Goal: Task Accomplishment & Management: Manage account settings

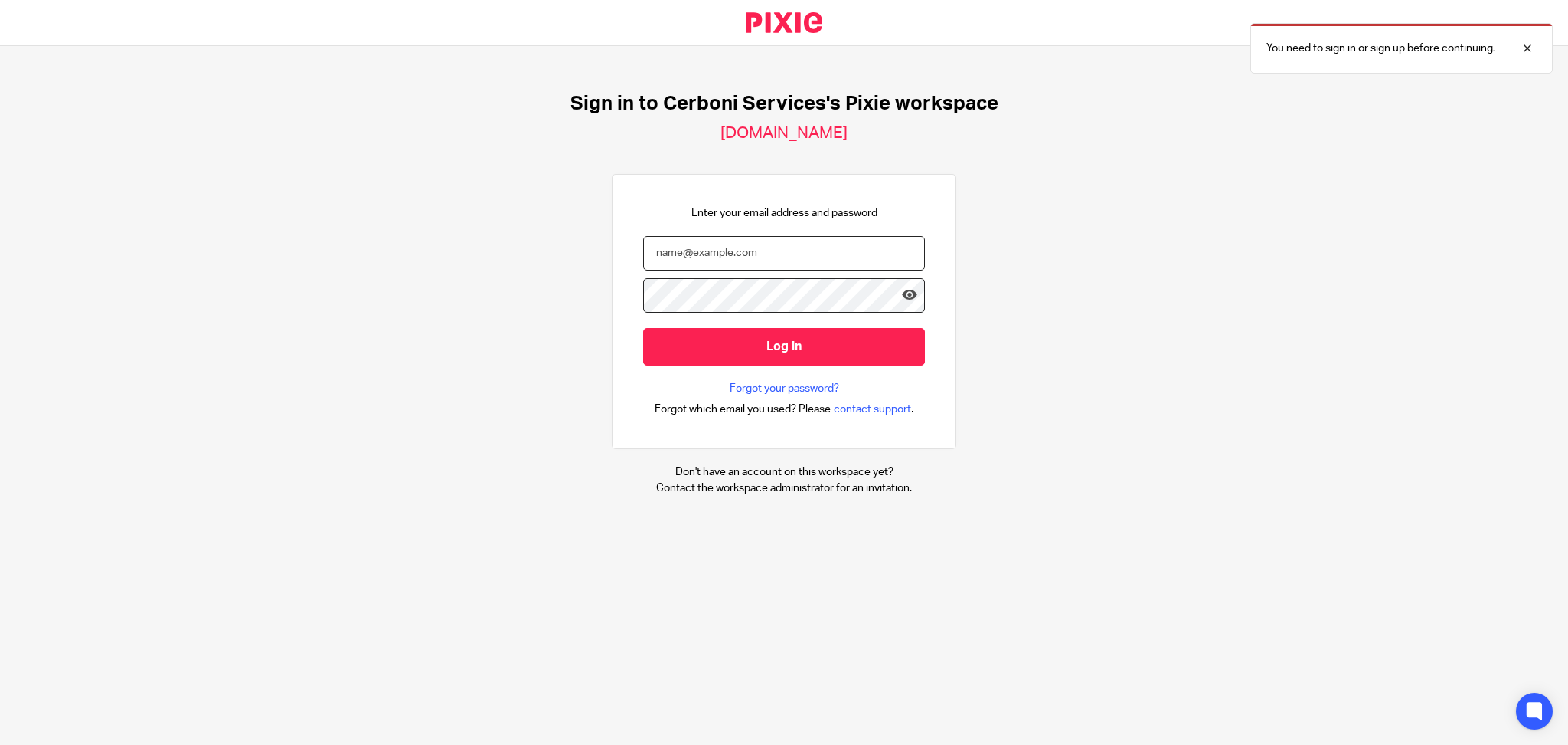
type input "[PERSON_NAME][EMAIL_ADDRESS][DOMAIN_NAME]"
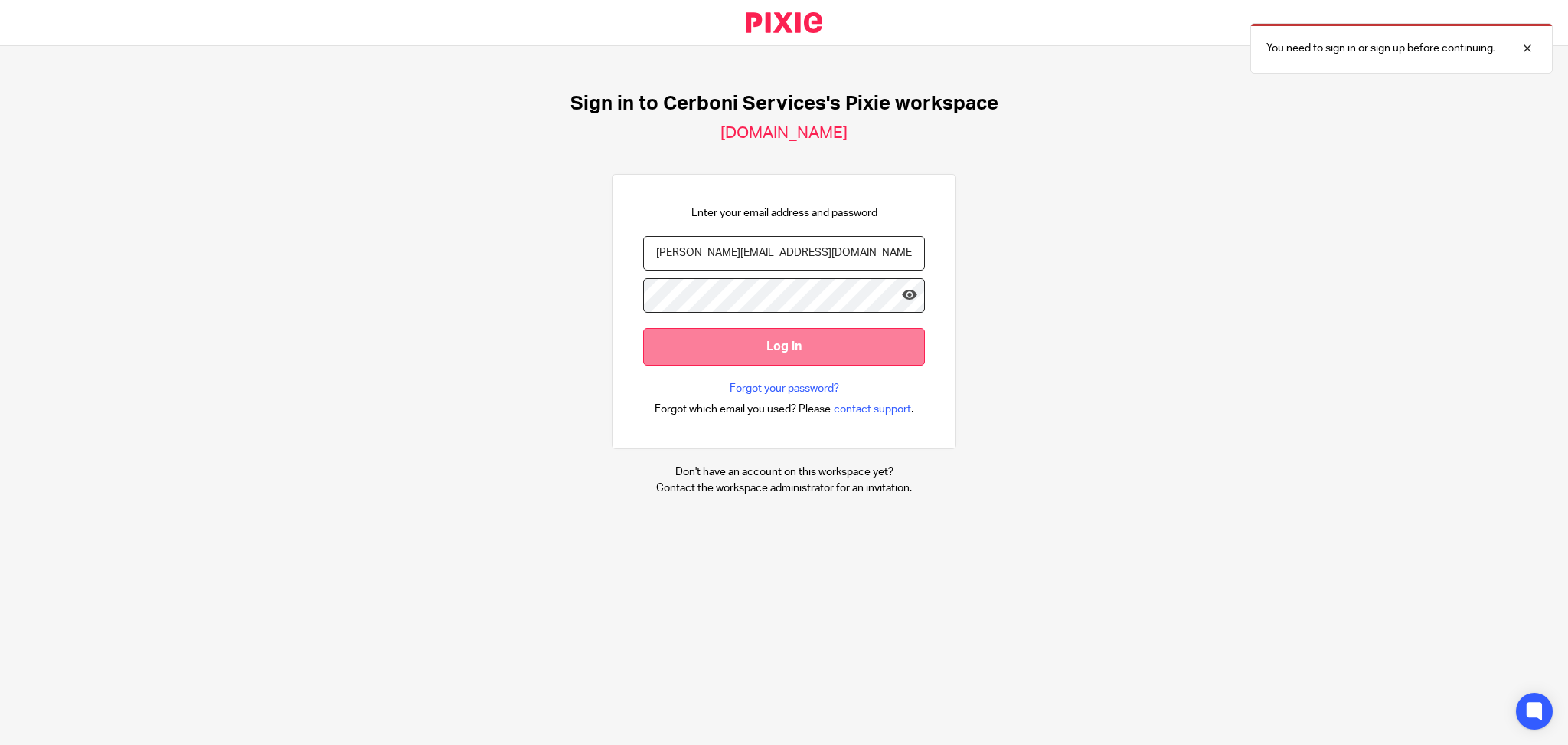
click at [723, 352] on input "Log in" at bounding box center [784, 346] width 282 height 38
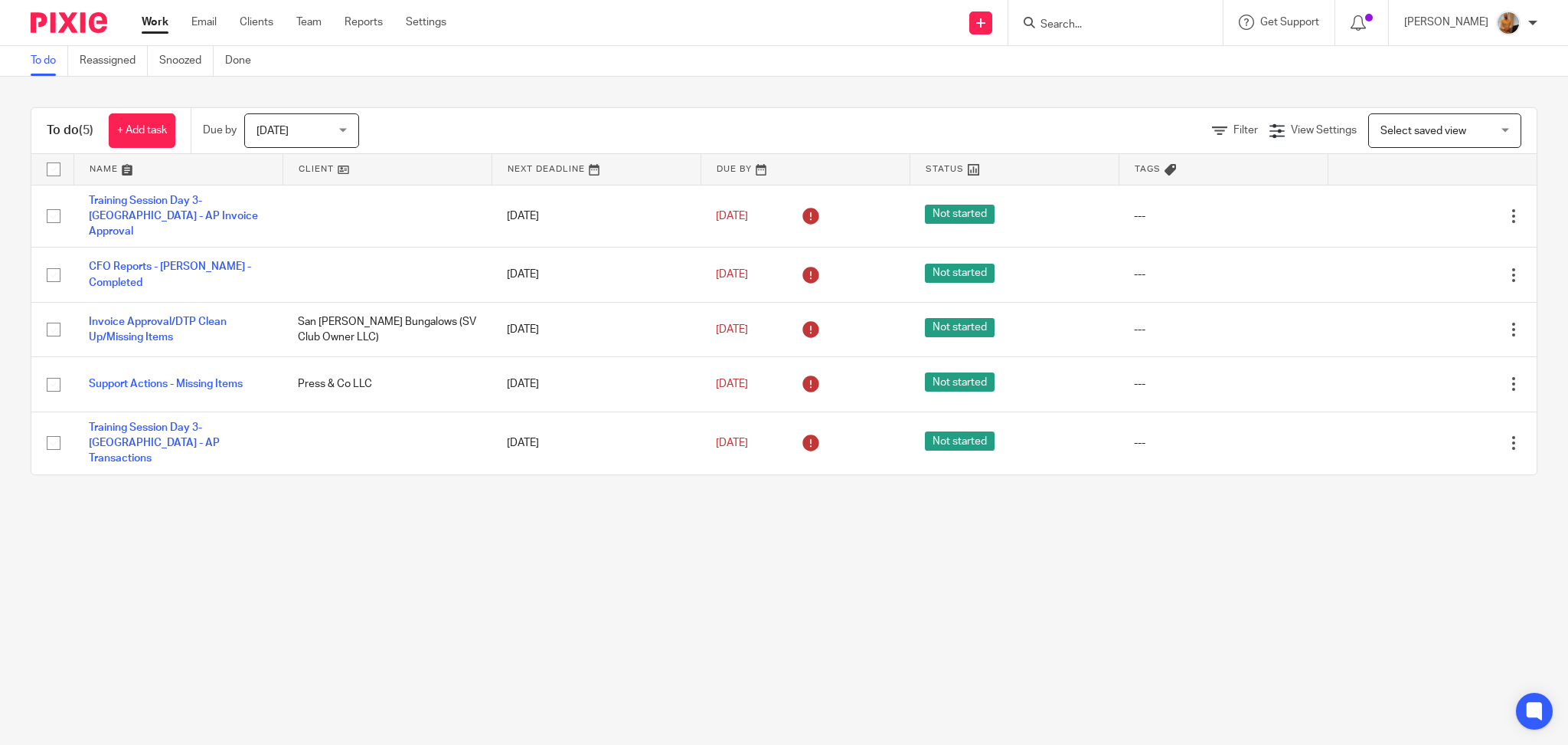
click at [58, 172] on input "checkbox" at bounding box center [54, 170] width 29 height 29
checkbox input "true"
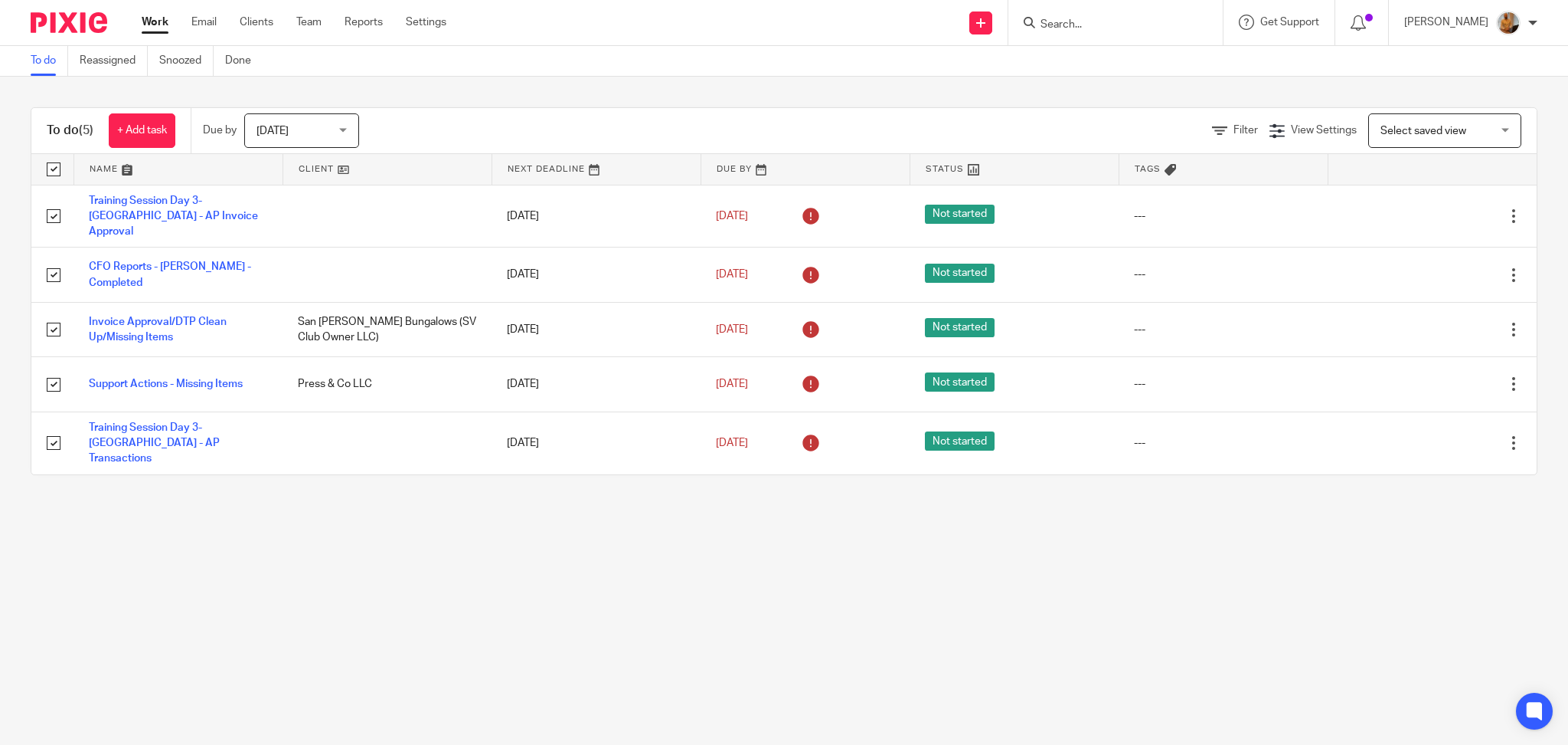
checkbox input "true"
click at [401, 129] on span "Assignee" at bounding box center [390, 129] width 82 height 32
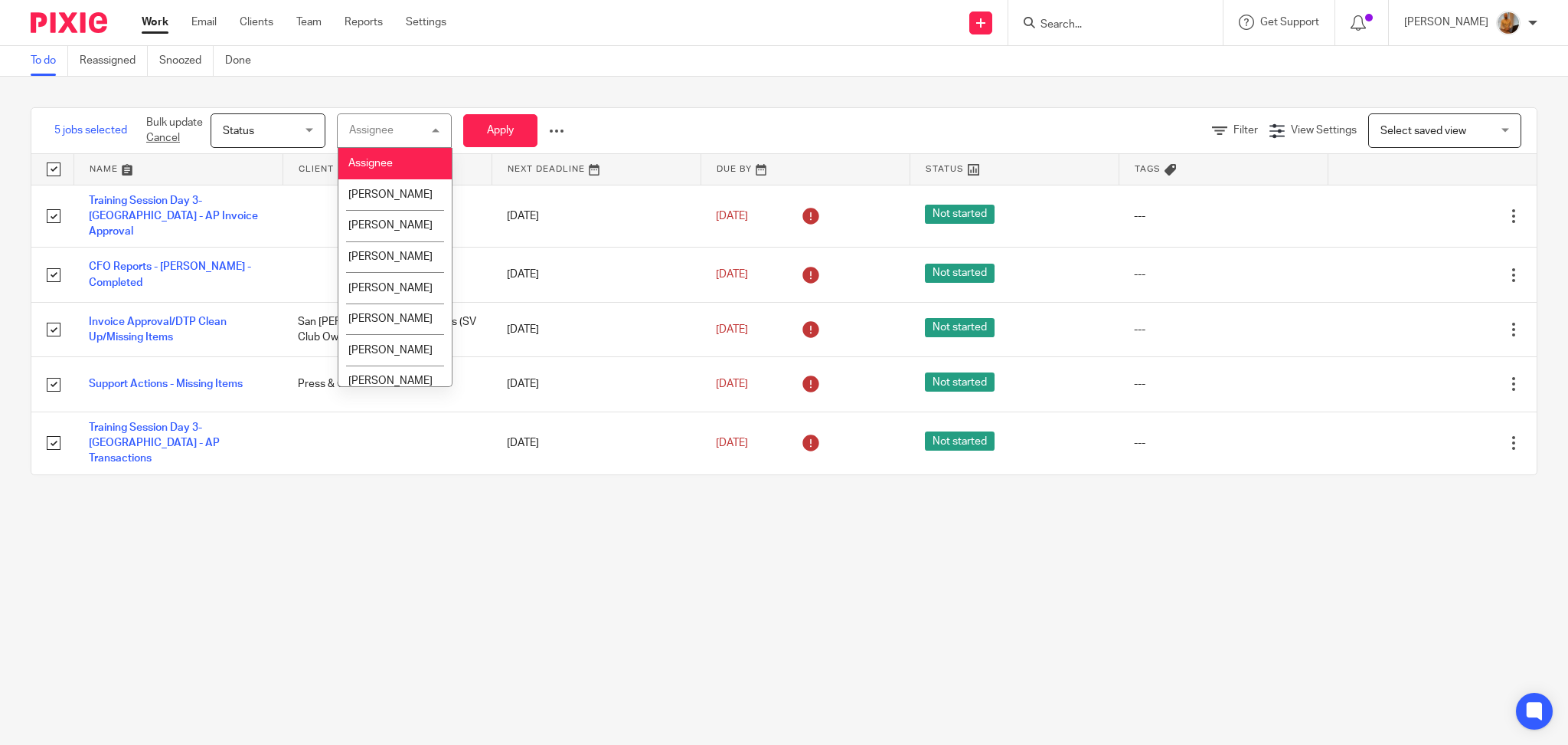
click at [304, 123] on span "Status" at bounding box center [263, 129] width 82 height 32
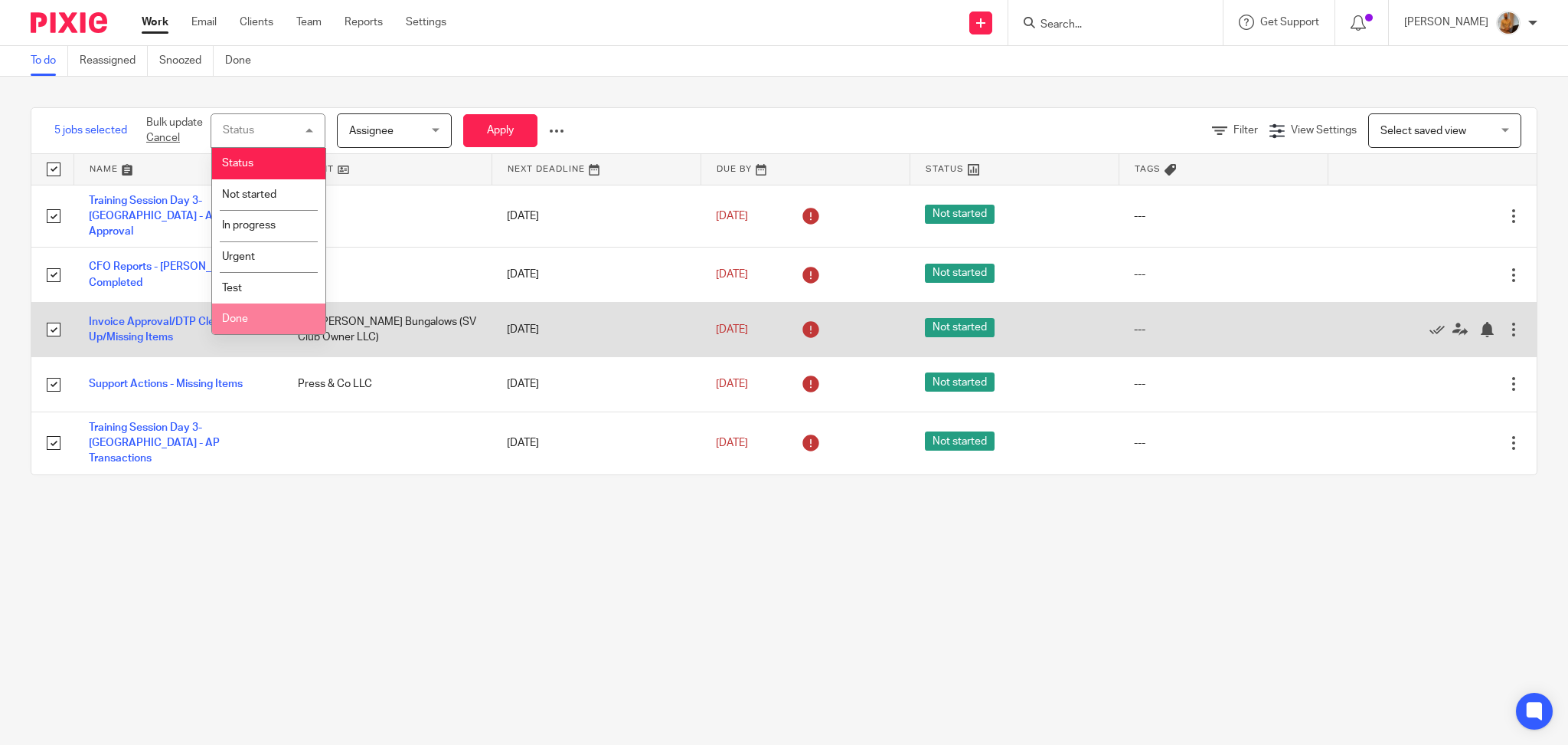
click at [267, 314] on li "Done" at bounding box center [269, 319] width 114 height 31
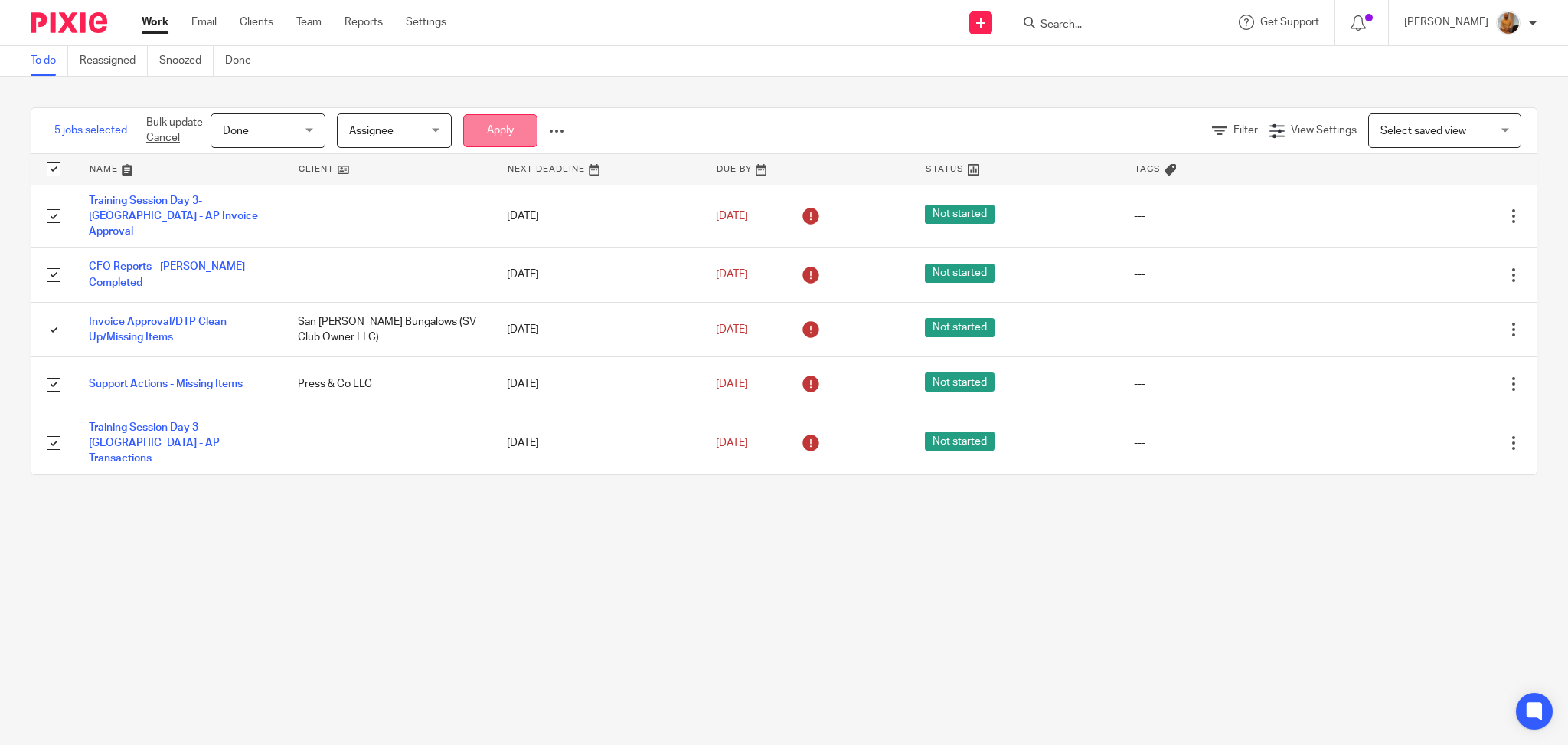
click at [514, 134] on button "Apply" at bounding box center [500, 130] width 74 height 33
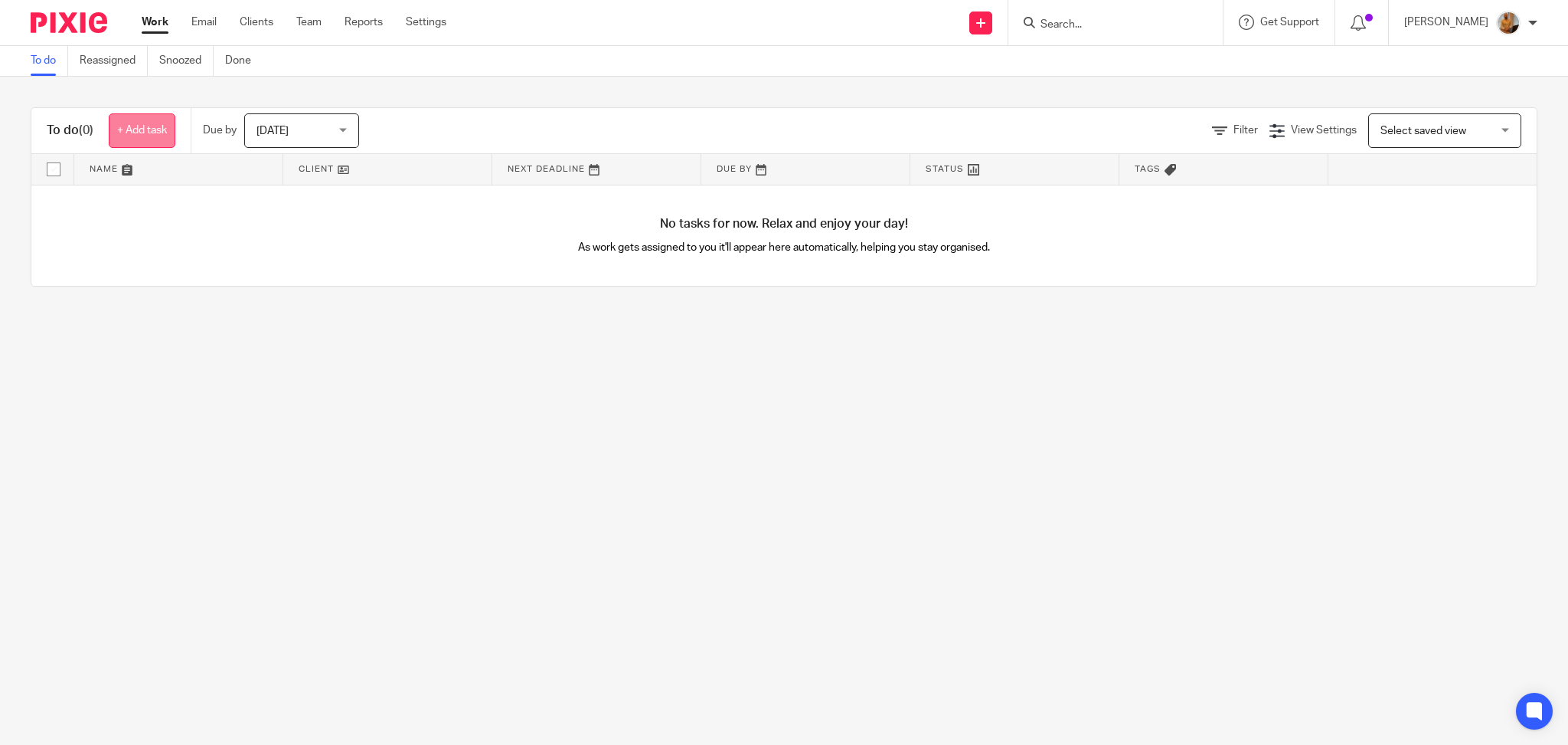
click at [135, 136] on link "+ Add task" at bounding box center [142, 131] width 67 height 35
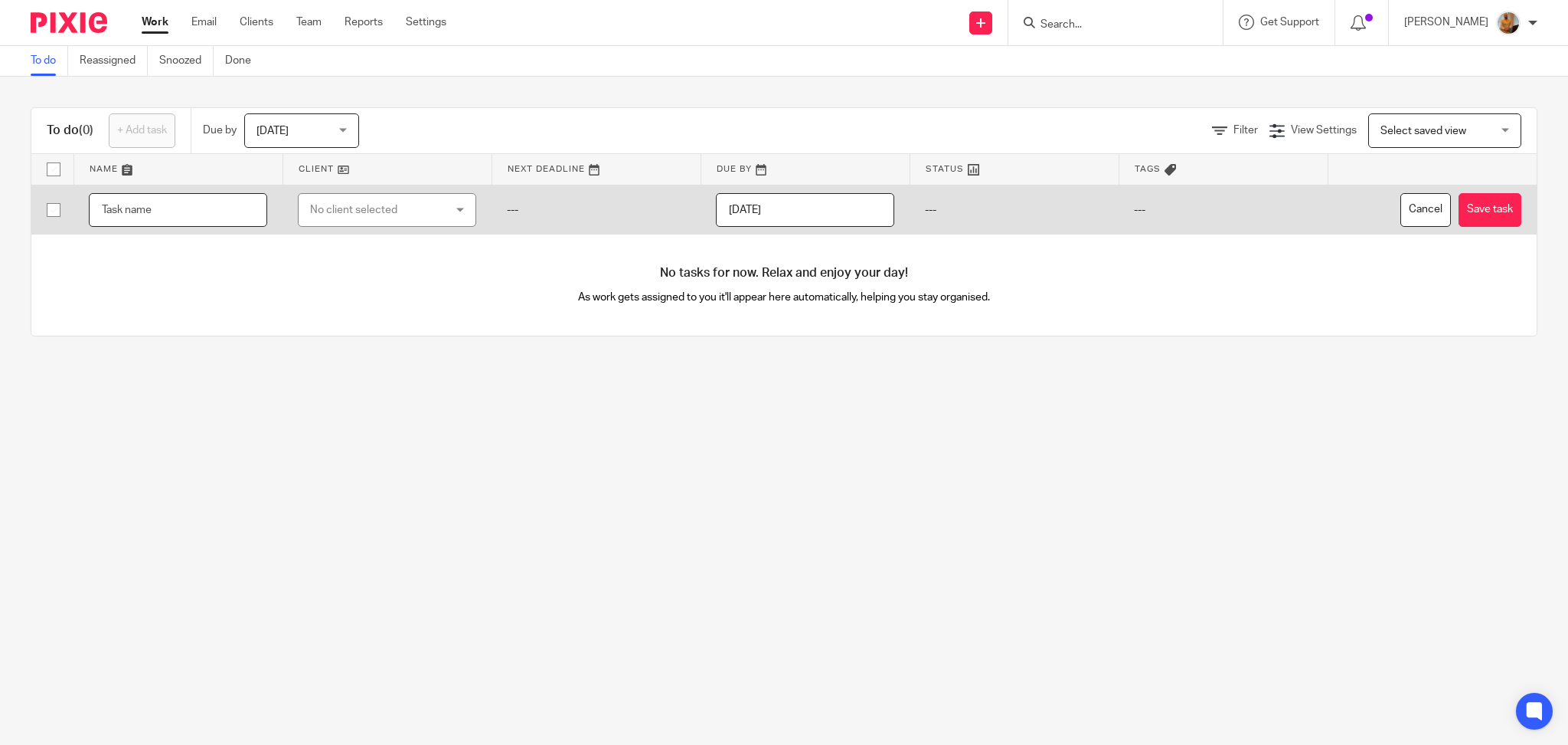
click at [179, 206] on input "text" at bounding box center [178, 210] width 179 height 35
type input "S"
type input "Ap Invoice/DTP/Missing Item"
click at [377, 191] on td "No client selected No client selected 4 All Adapted Furniture, LLC Alife (Apex …" at bounding box center [387, 209] width 209 height 50
click at [380, 203] on div "No client selected" at bounding box center [376, 209] width 132 height 32
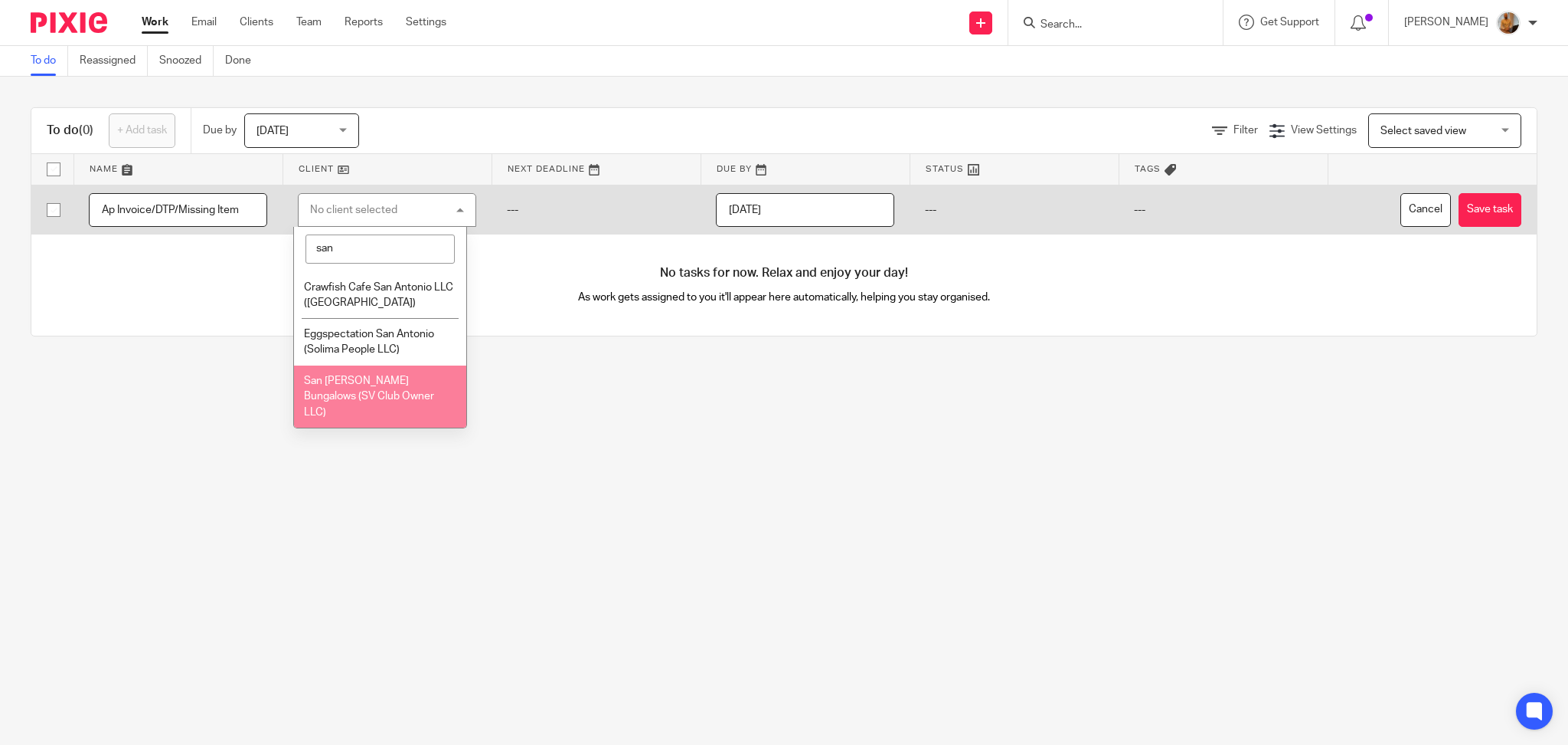
type input "san"
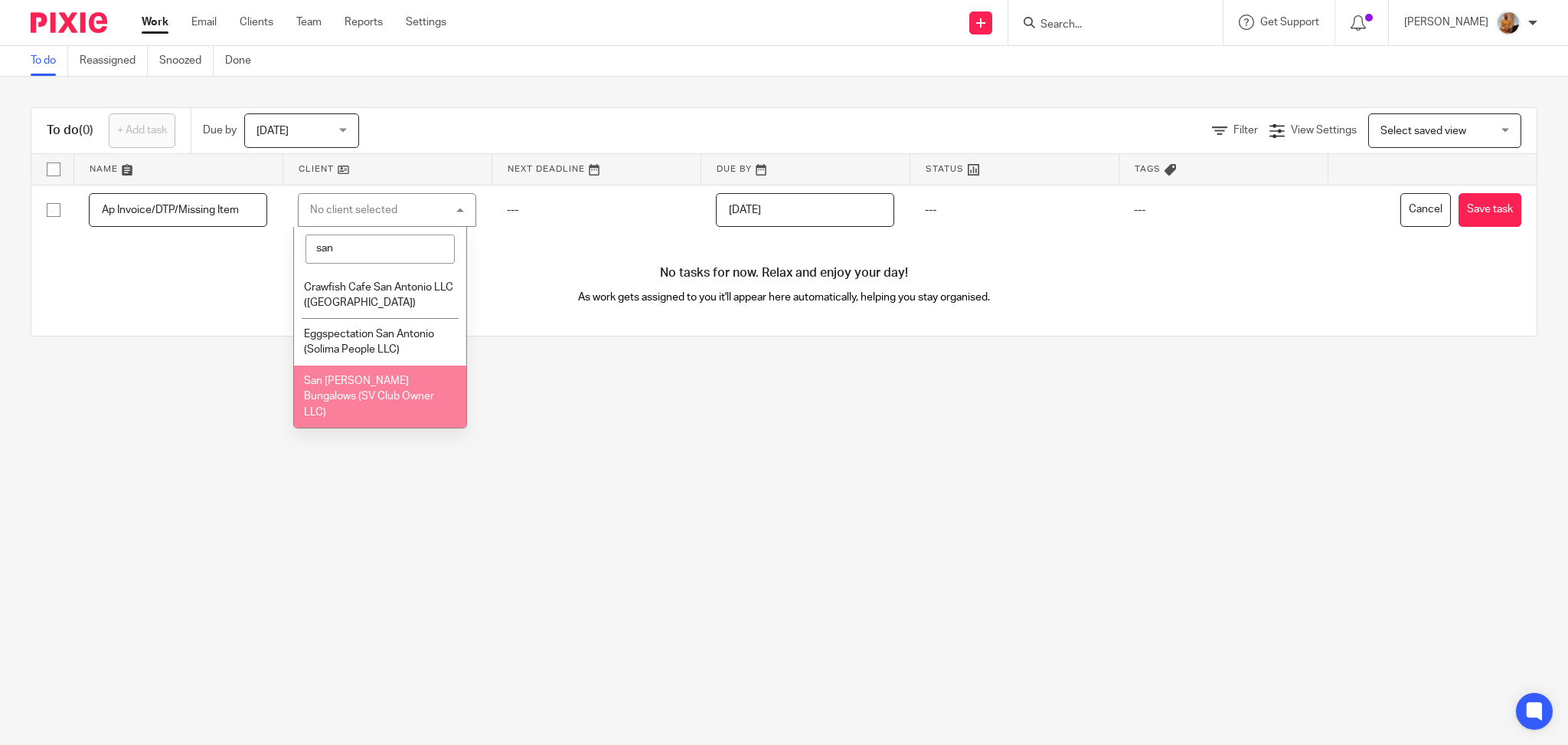
click at [366, 383] on span "San [PERSON_NAME] Bungalows (SV Club Owner LLC)" at bounding box center [370, 396] width 130 height 42
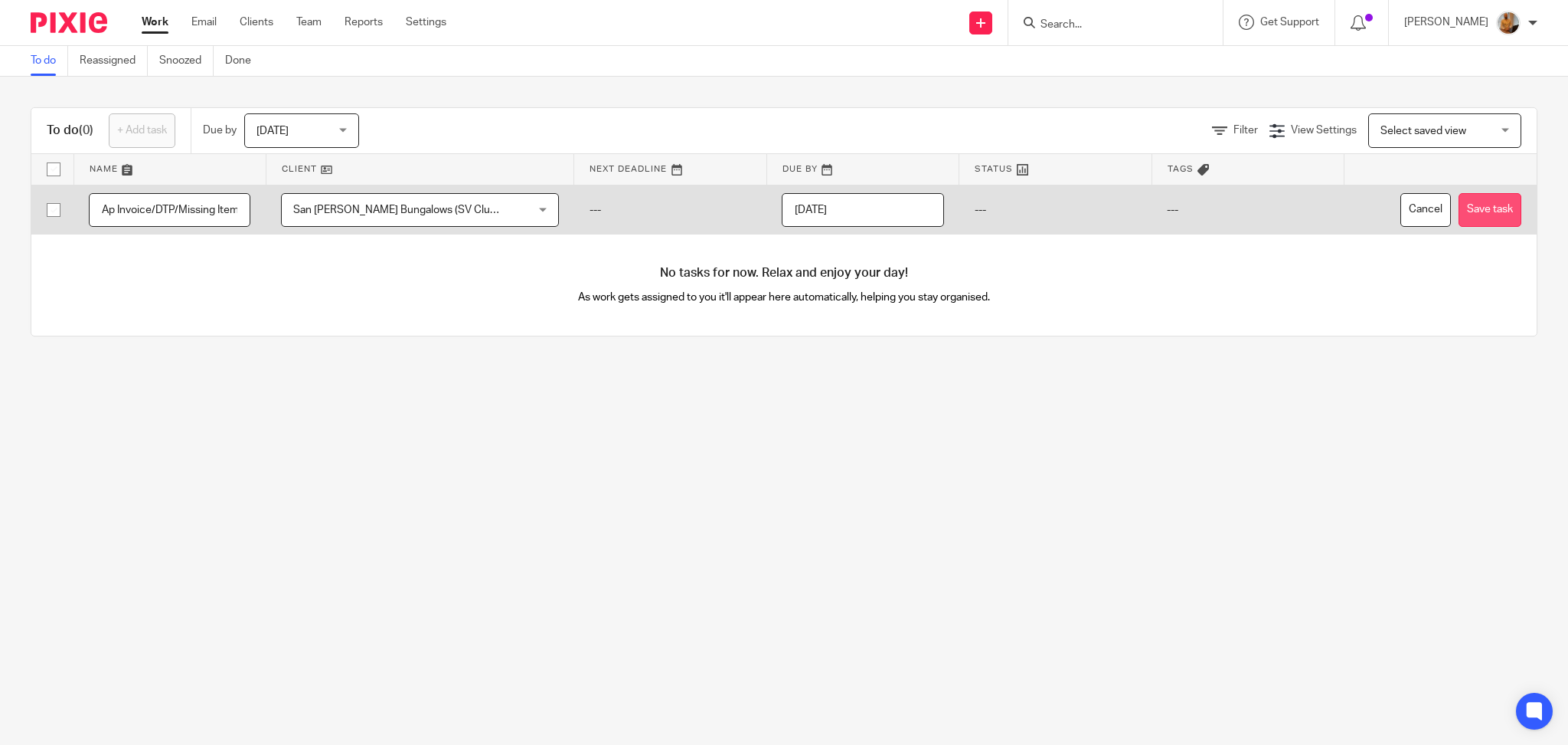
click at [1459, 197] on button "Save task" at bounding box center [1490, 210] width 62 height 35
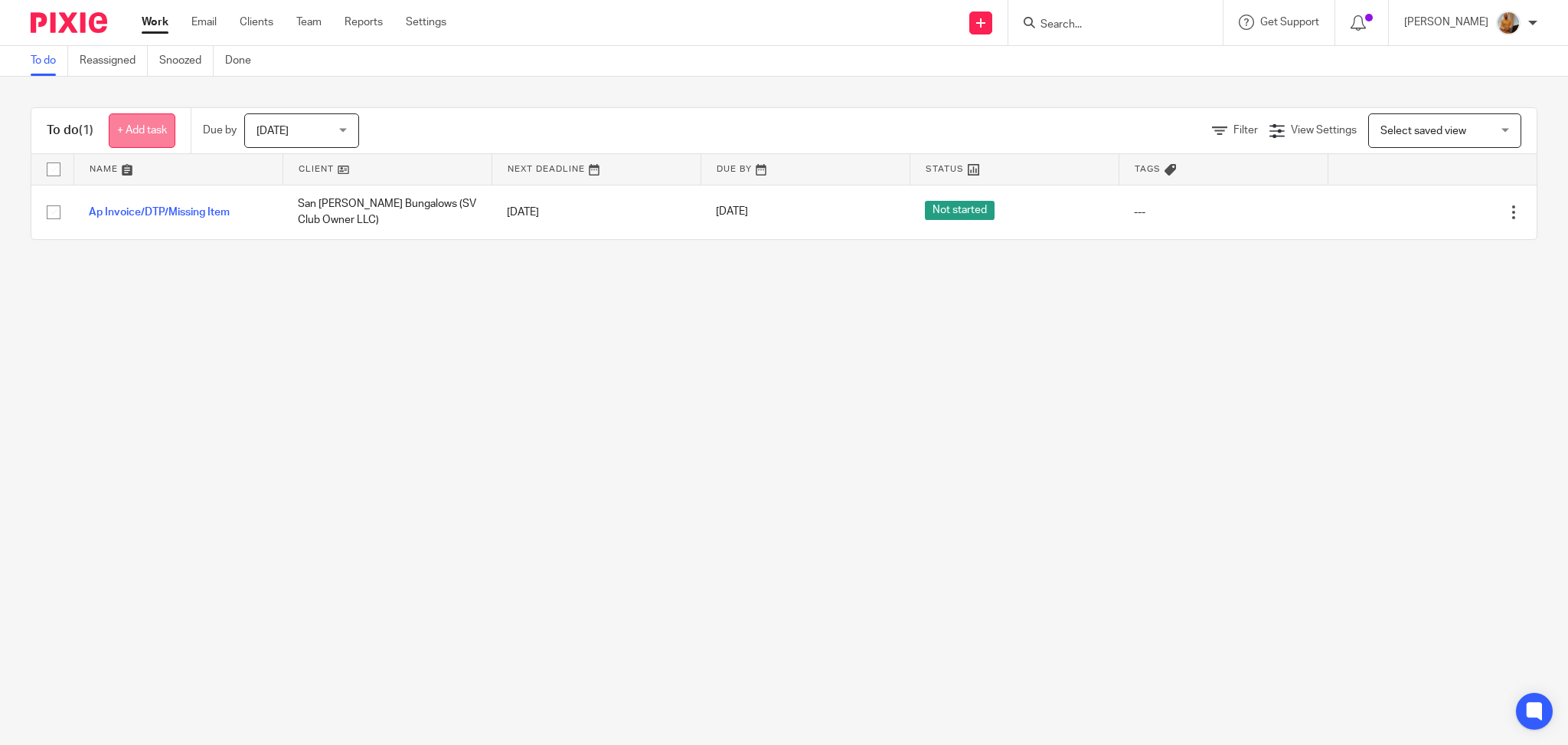
click at [149, 137] on link "+ Add task" at bounding box center [142, 131] width 67 height 35
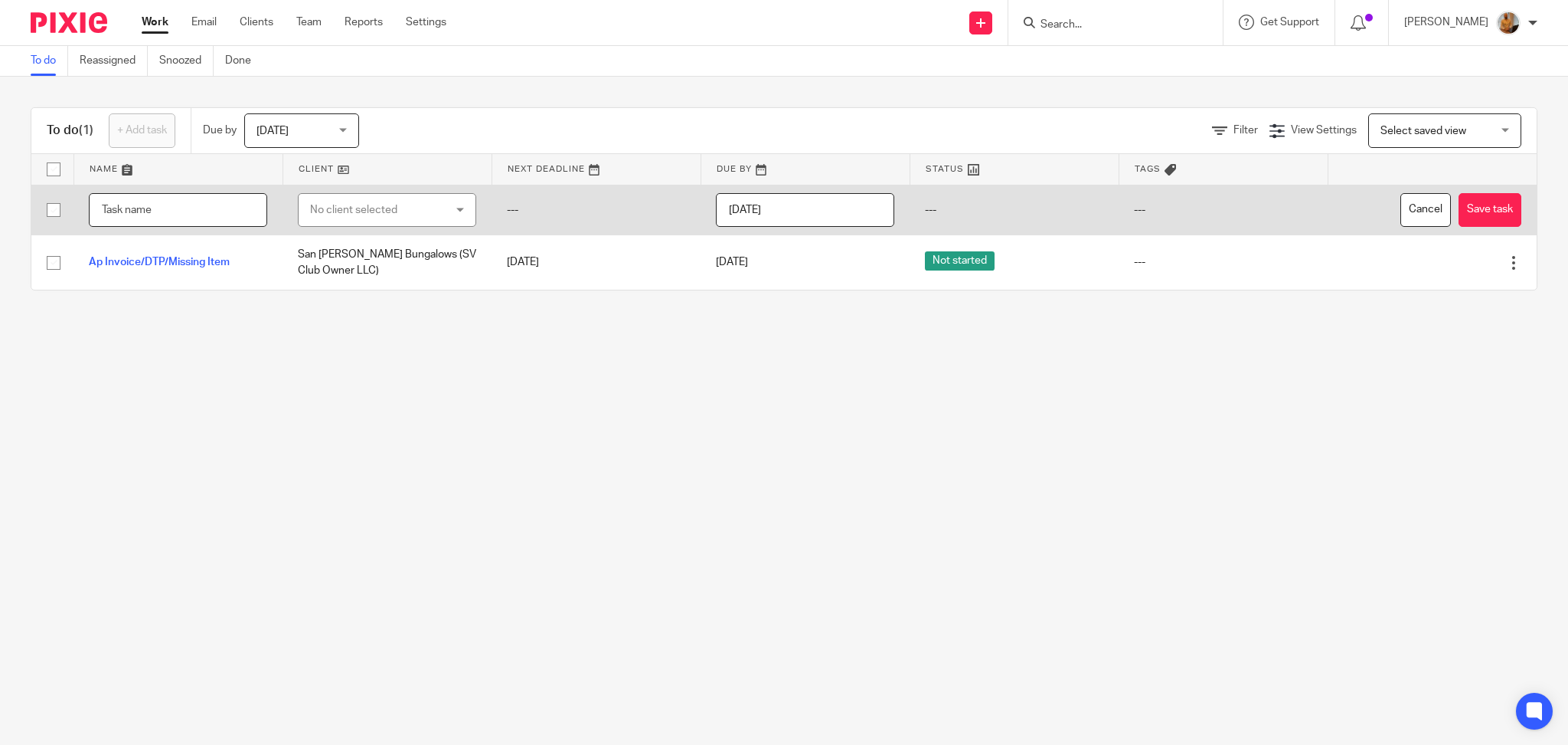
click at [169, 214] on input "text" at bounding box center [178, 210] width 179 height 35
click at [215, 212] on input "Training Session Day" at bounding box center [178, 210] width 179 height 35
click at [182, 207] on input "Training Session Day 4" at bounding box center [178, 210] width 179 height 35
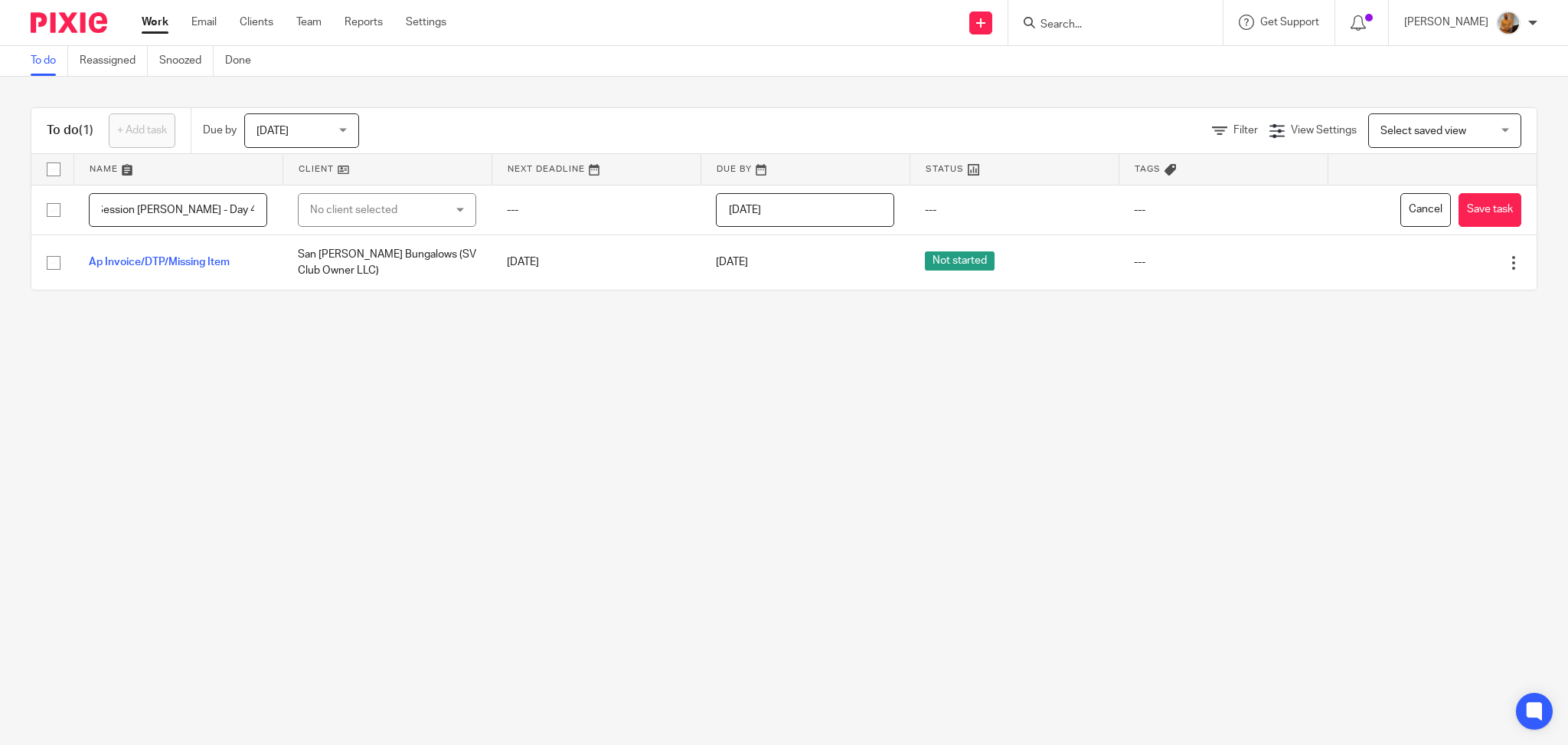
scroll to position [0, 63]
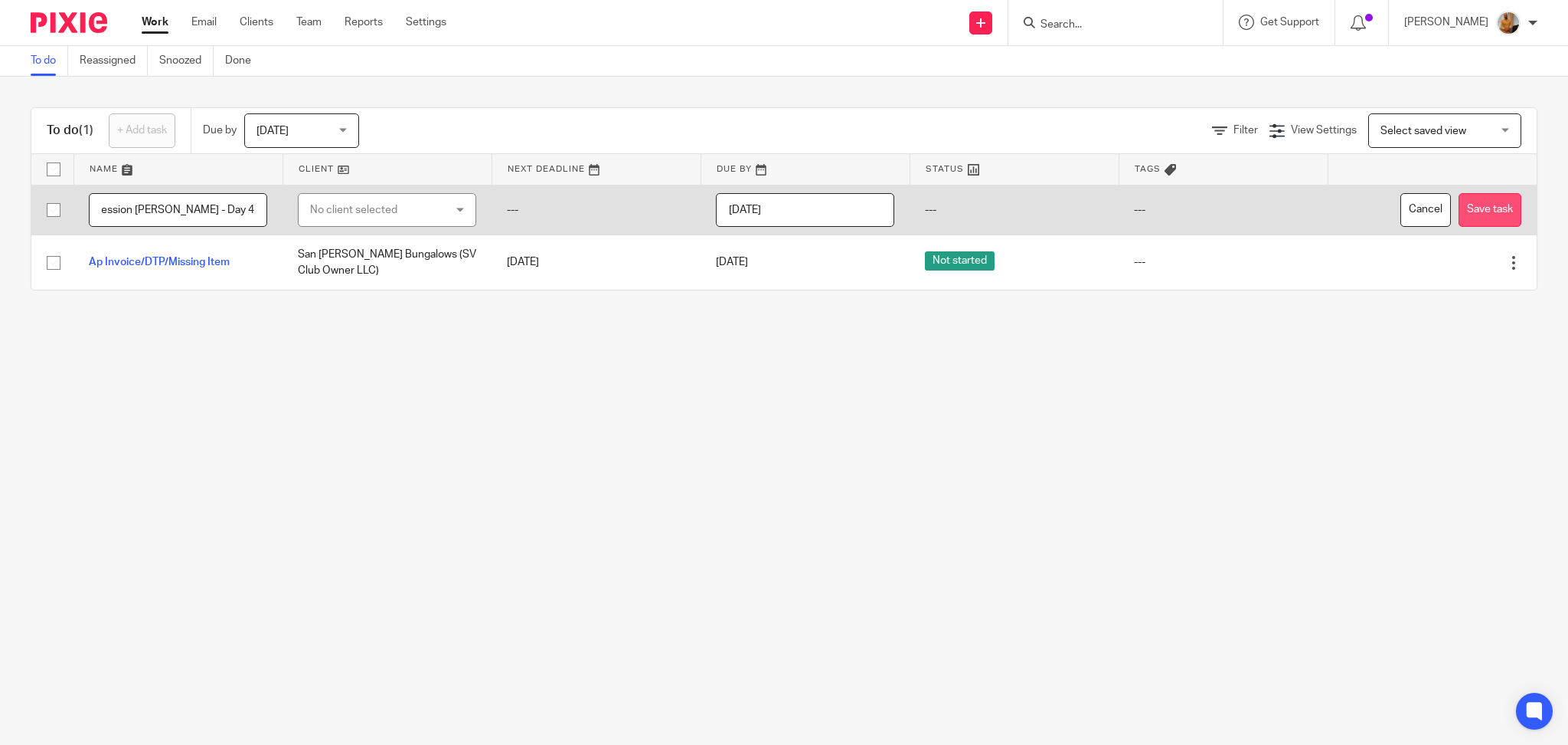
type input "Training Session Santiago Rodriguez - Day 4"
click at [1463, 200] on button "Save task" at bounding box center [1490, 210] width 62 height 35
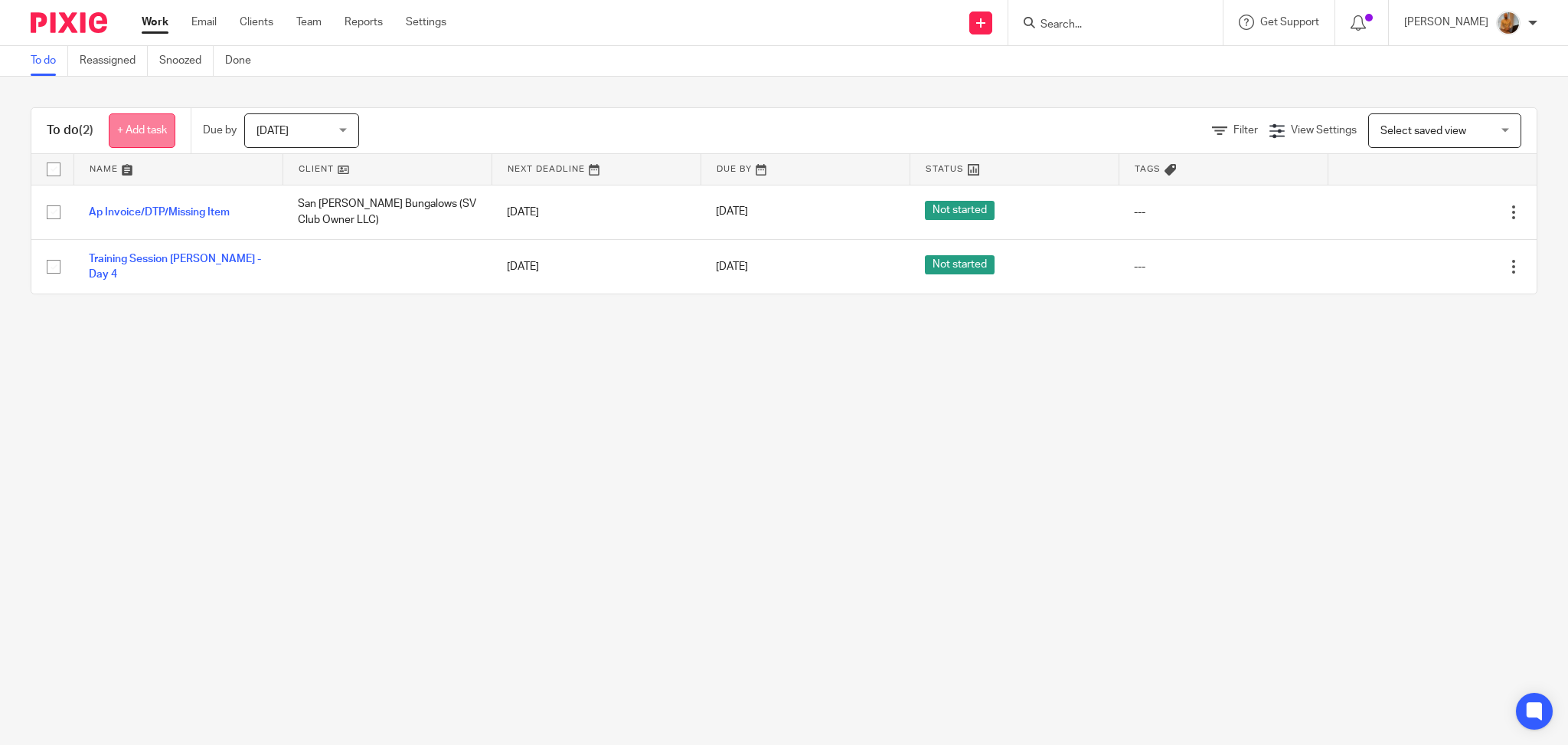
click at [156, 132] on link "+ Add task" at bounding box center [142, 131] width 67 height 35
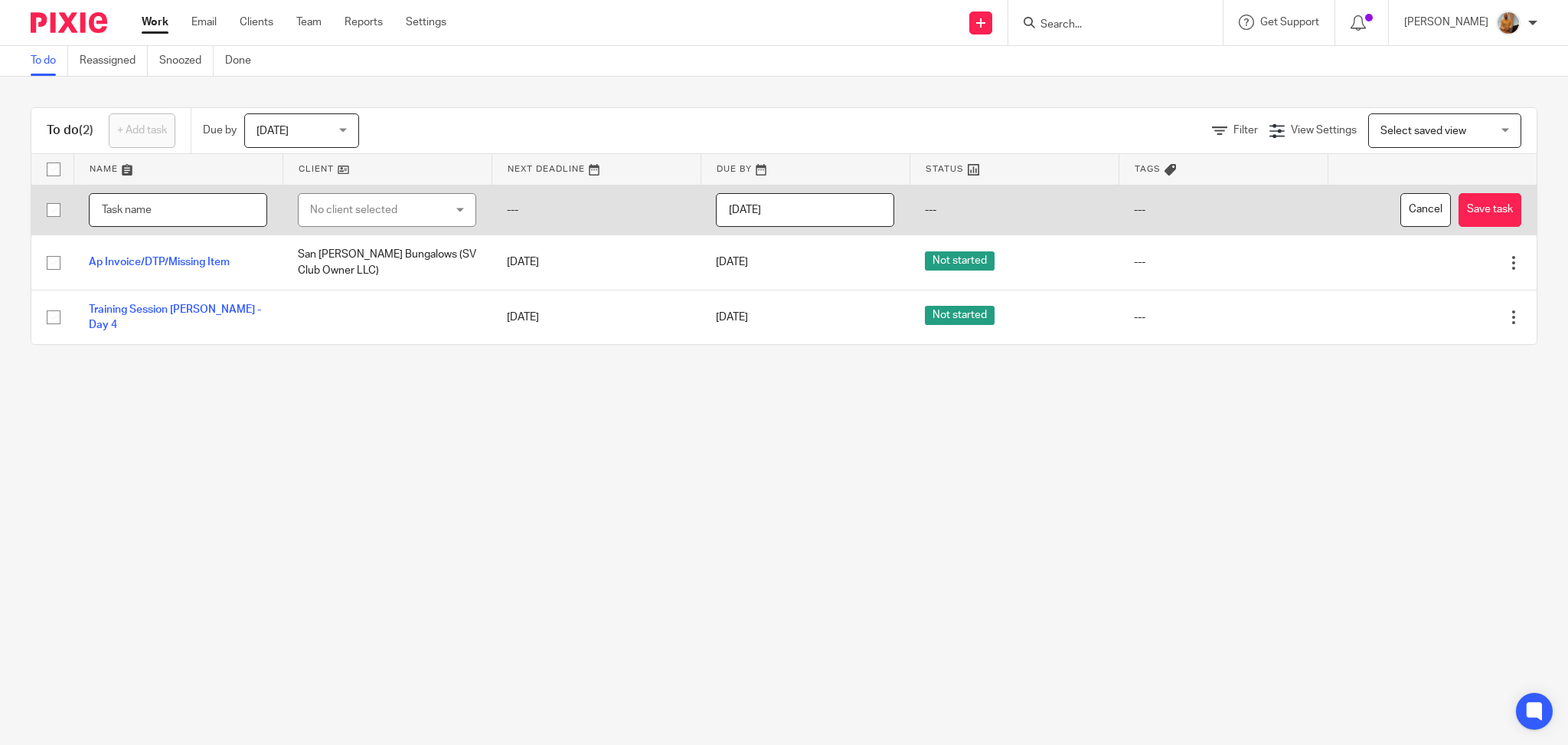
click at [177, 211] on input "text" at bounding box center [178, 210] width 179 height 35
click at [141, 211] on input "text" at bounding box center [178, 210] width 179 height 35
click at [182, 208] on input "text" at bounding box center [178, 210] width 179 height 35
type input "CFO Package"
click at [202, 214] on input "CFO Package" at bounding box center [178, 210] width 179 height 35
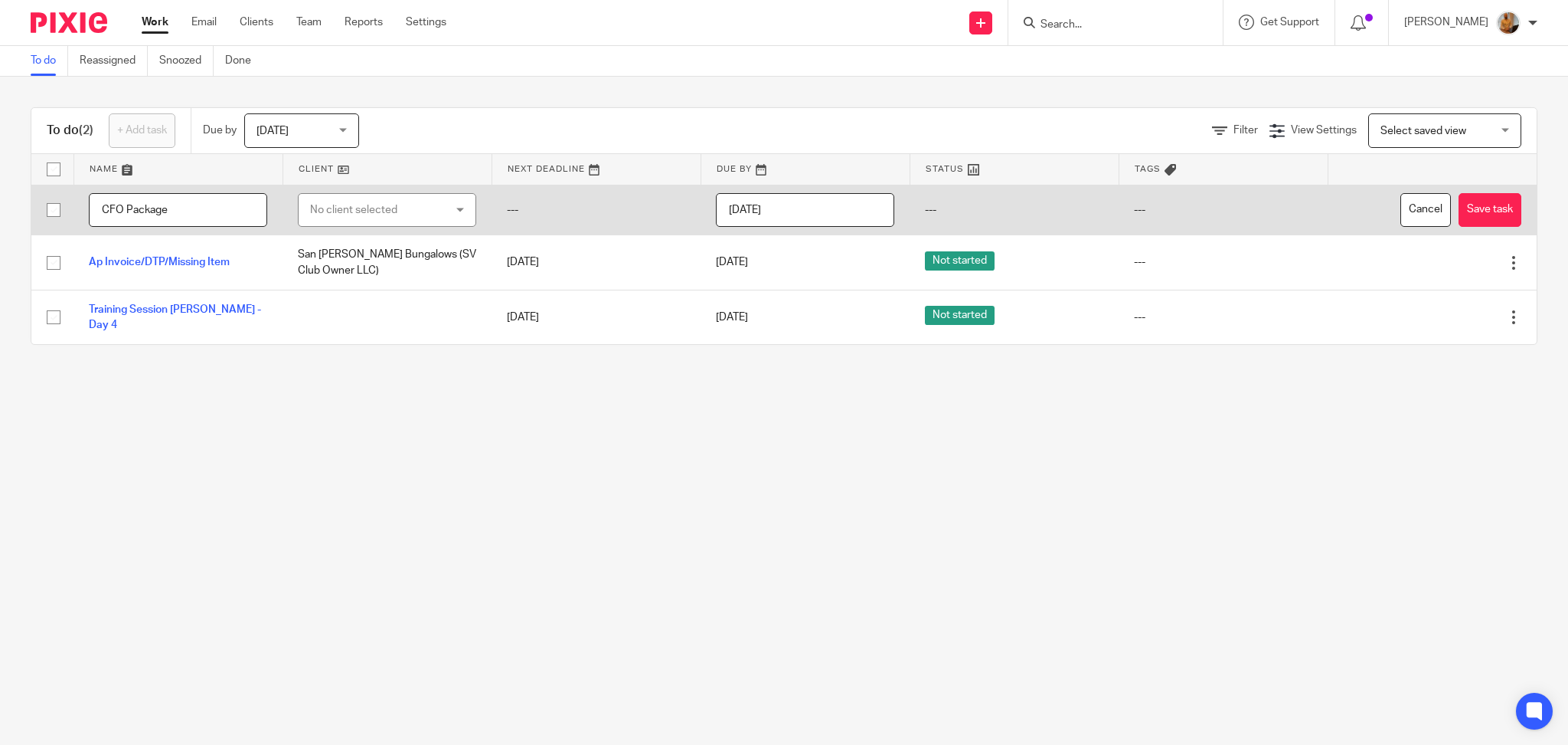
click at [202, 214] on input "CFO Package" at bounding box center [178, 210] width 179 height 35
click at [202, 214] on input "text" at bounding box center [178, 210] width 179 height 35
click at [142, 221] on input "text" at bounding box center [178, 210] width 179 height 35
click at [152, 211] on input "text" at bounding box center [178, 210] width 179 height 35
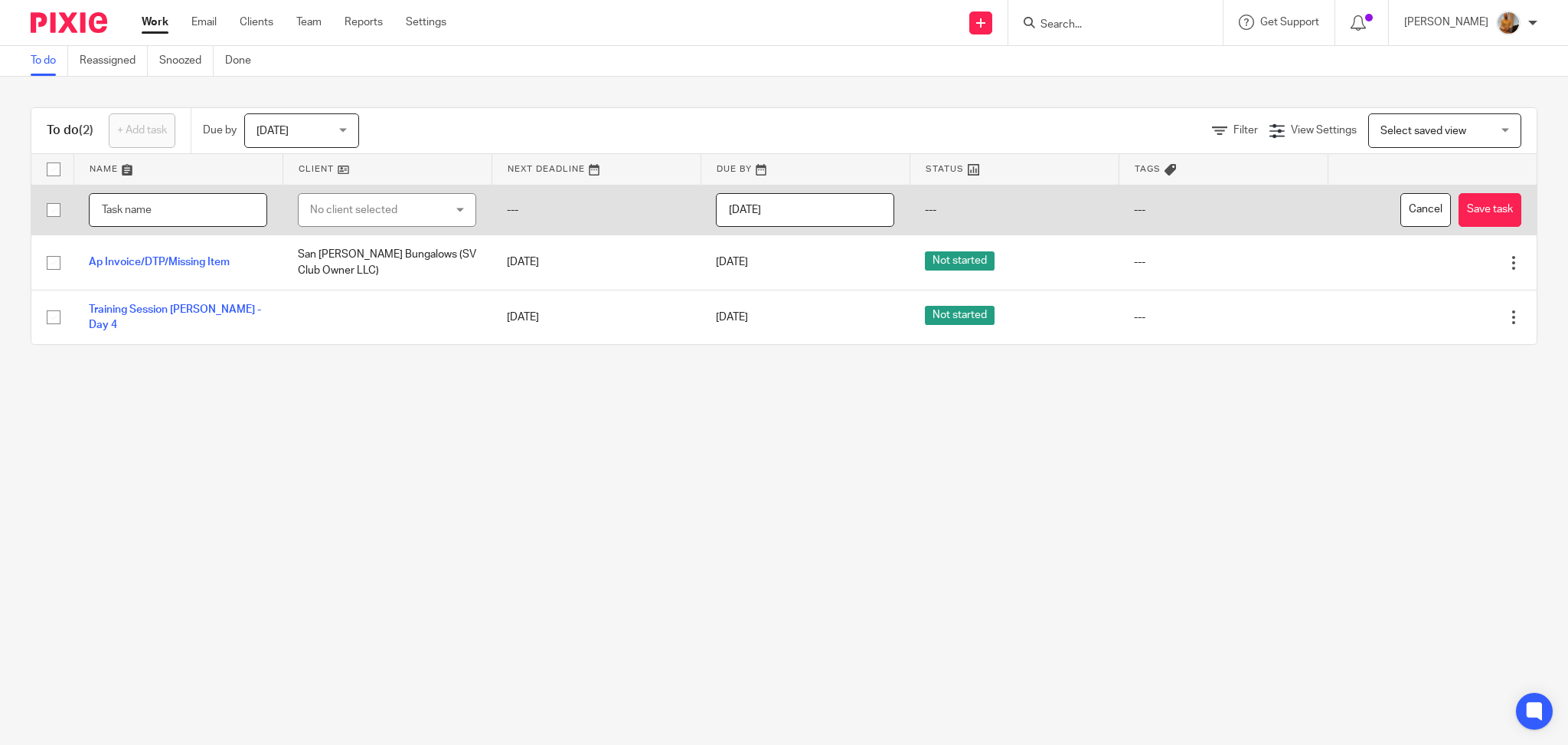
click at [154, 202] on input "text" at bounding box center [178, 210] width 179 height 35
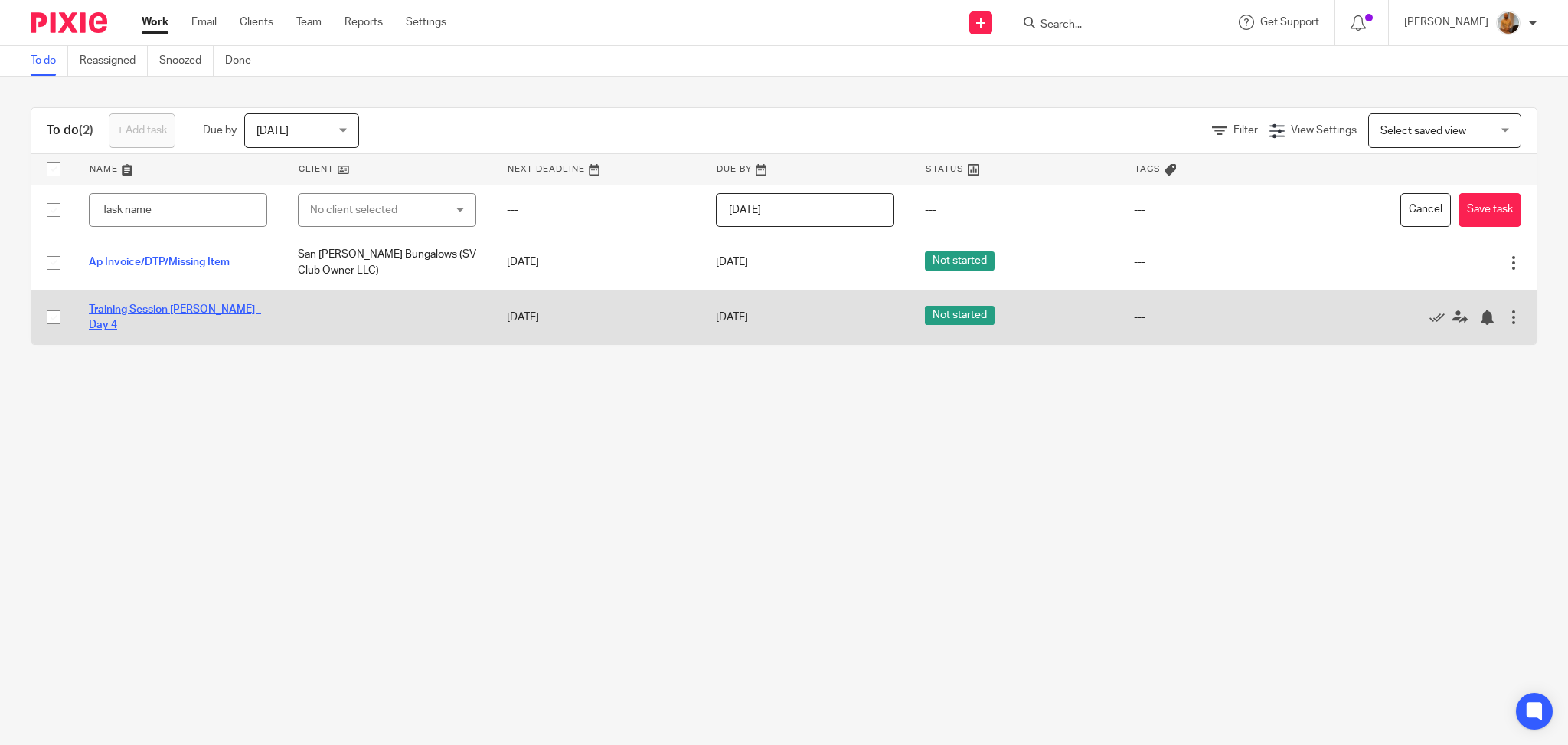
click at [166, 319] on link "Training Session [PERSON_NAME] - Day 4" at bounding box center [175, 317] width 172 height 26
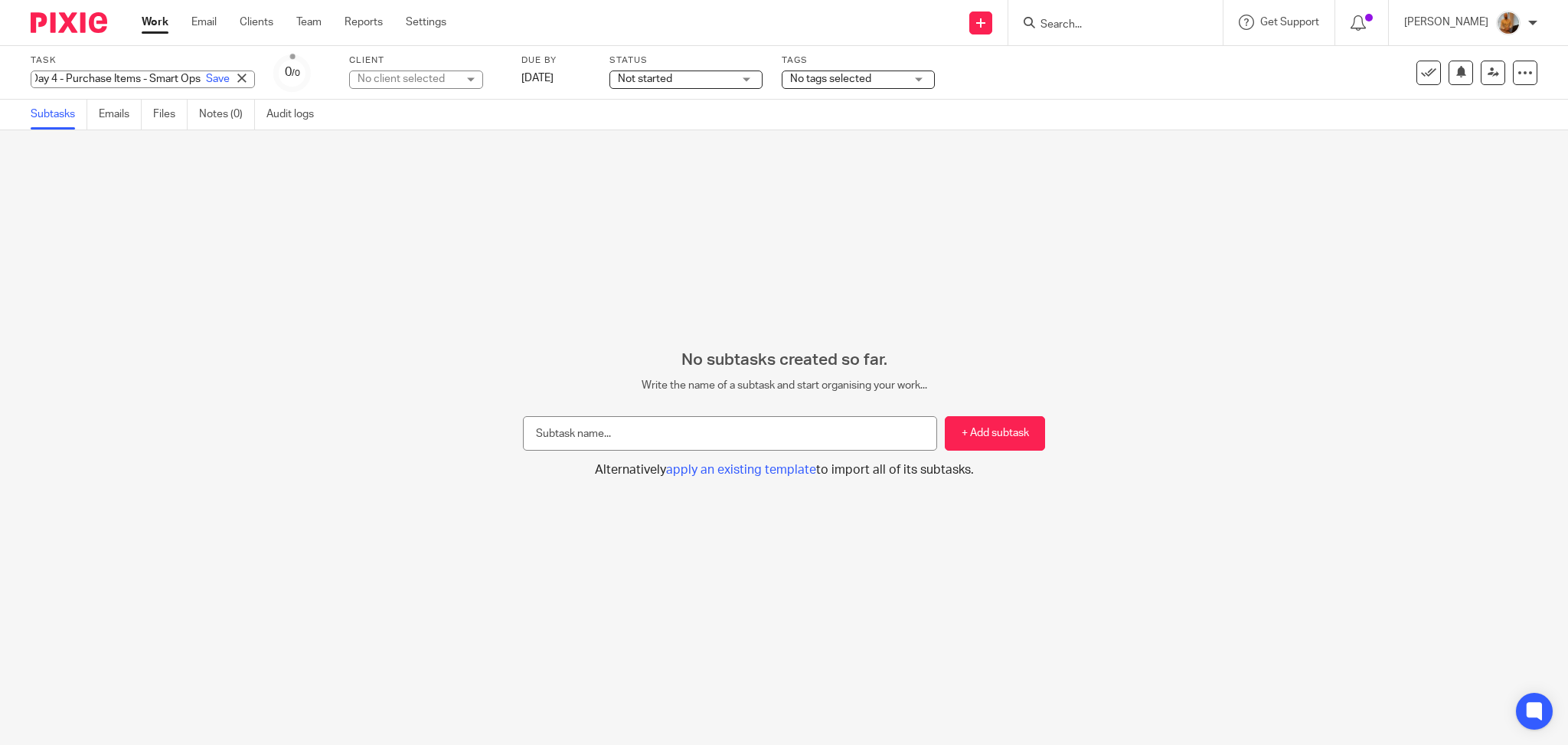
scroll to position [0, 216]
type input "Training Session [PERSON_NAME] - Day 4 - Purchase Items - Smart Ops"
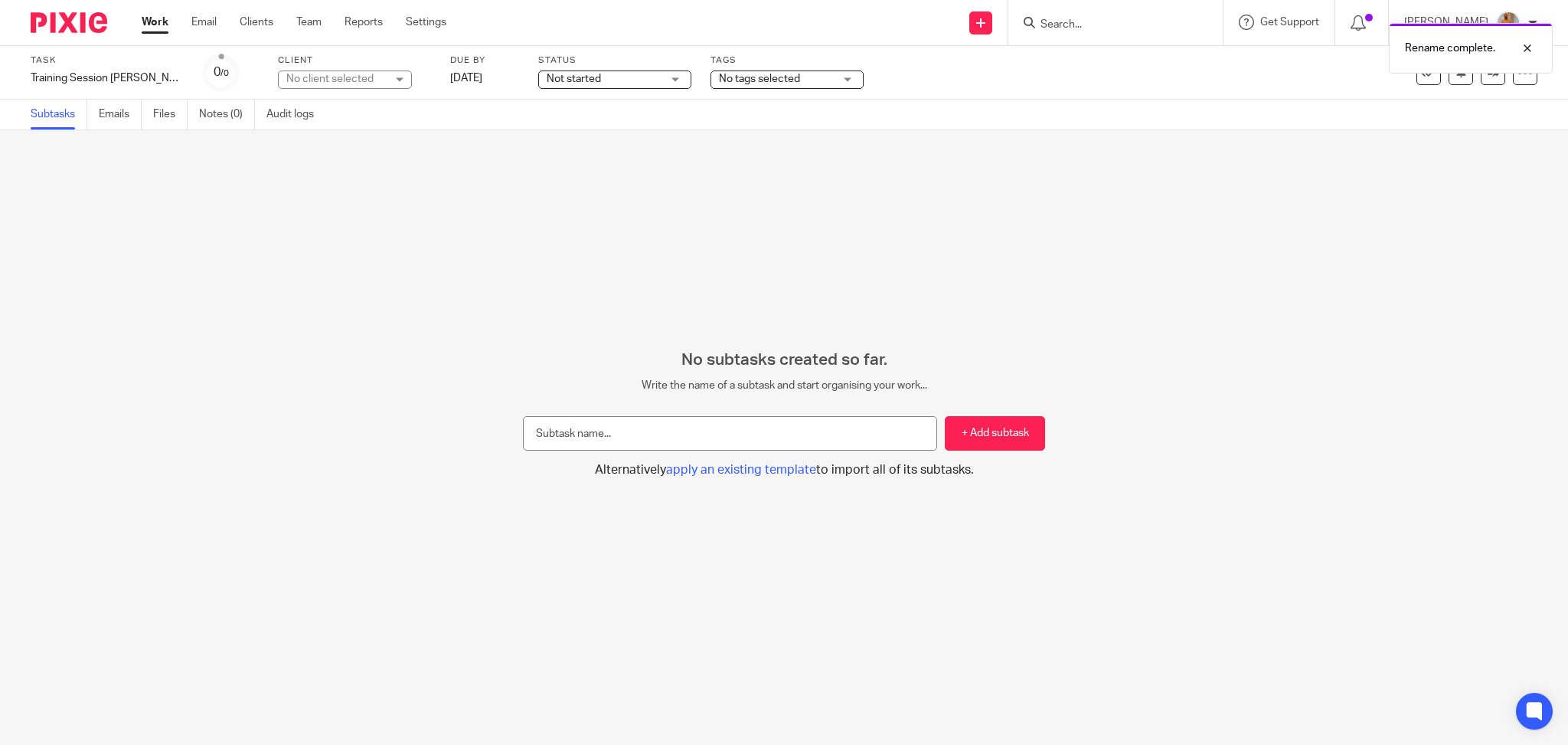
click at [151, 19] on link "Work" at bounding box center [154, 22] width 27 height 16
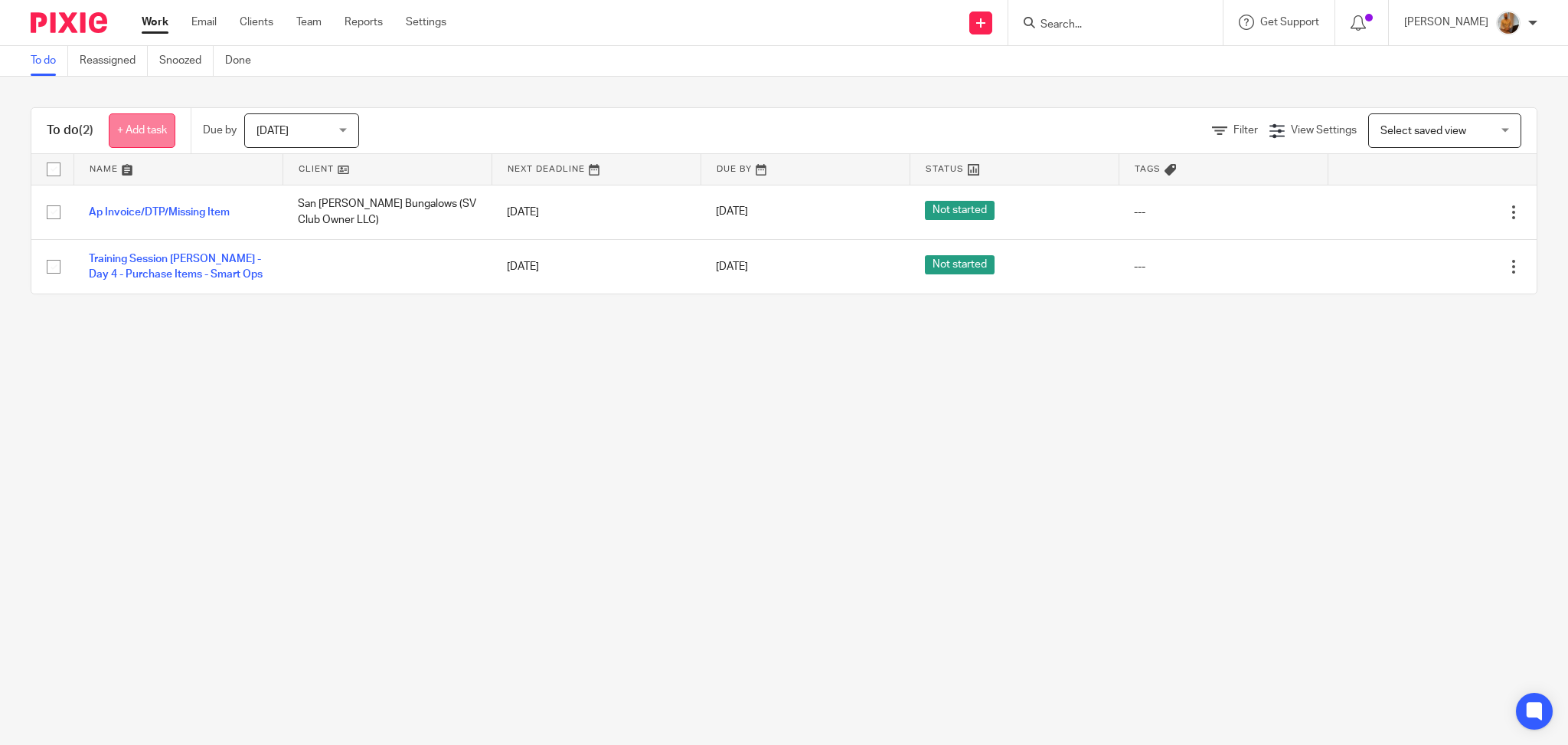
click at [138, 140] on link "+ Add task" at bounding box center [142, 131] width 67 height 35
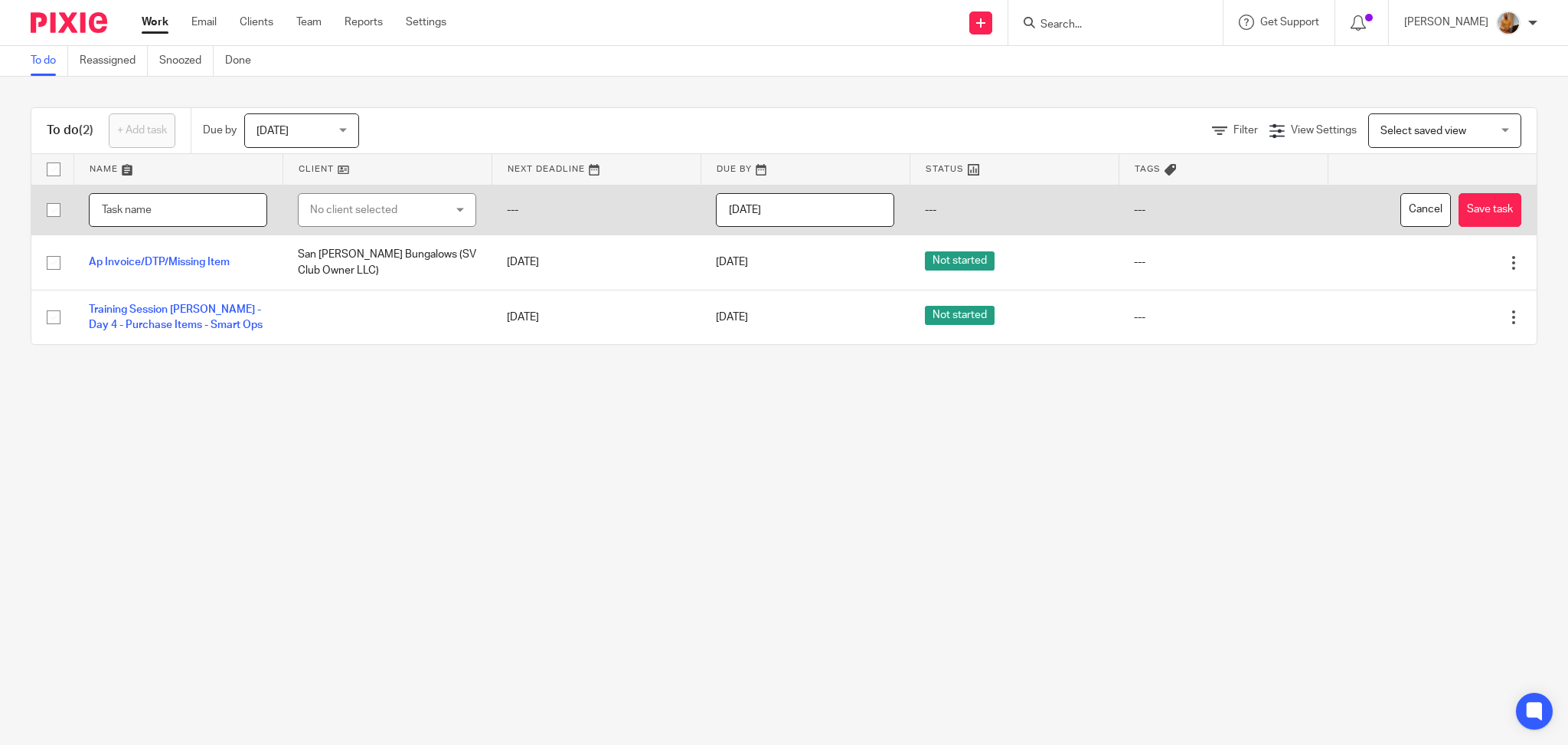
click at [214, 206] on input "text" at bounding box center [178, 210] width 179 height 35
click at [155, 197] on input "text" at bounding box center [178, 210] width 179 height 35
type input "Item Library - Fixing Issues"
click at [365, 211] on div "No client selected" at bounding box center [376, 209] width 132 height 32
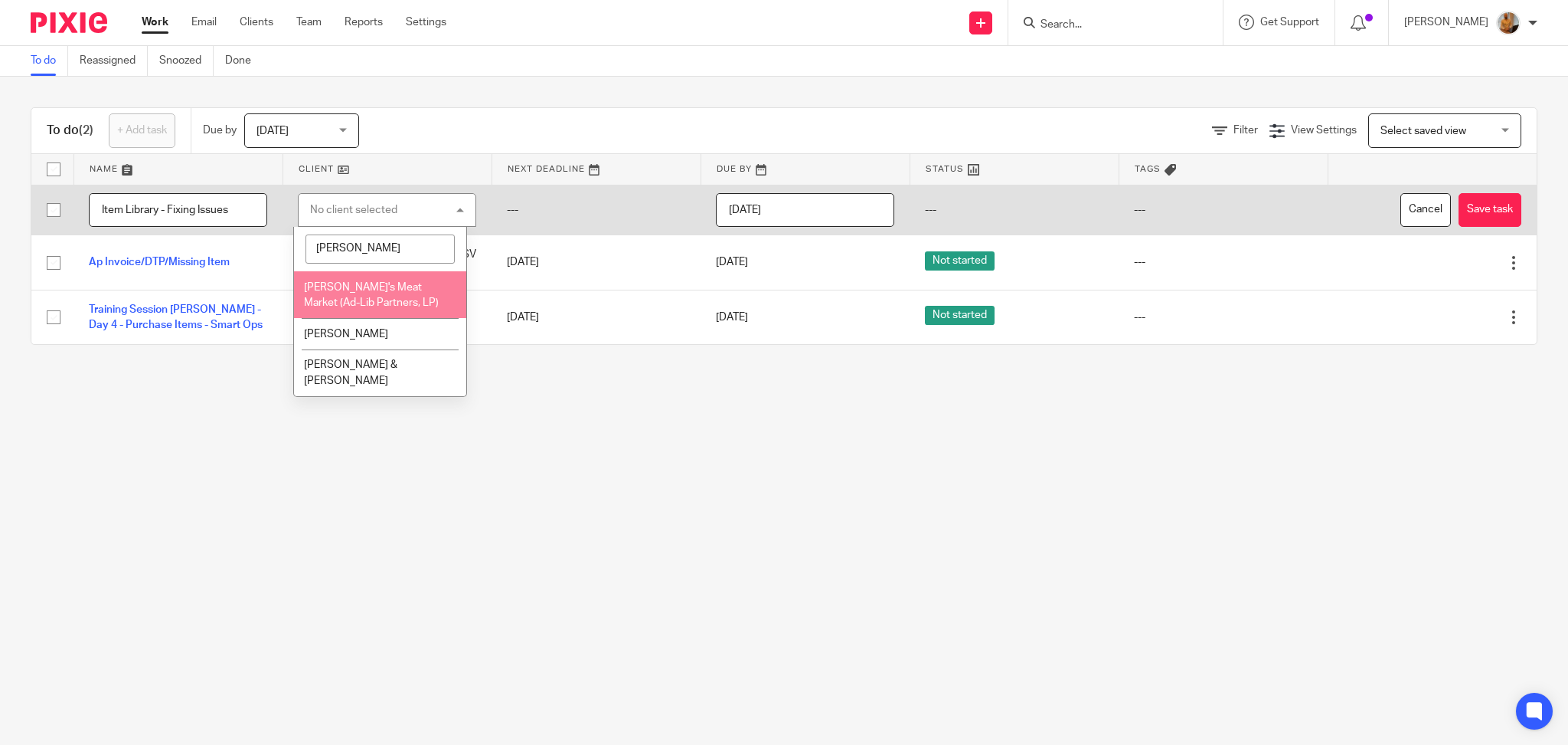
type input "[PERSON_NAME]"
click at [392, 290] on span "[PERSON_NAME]'s Meat Market (Ad-Lib Partners, LP)" at bounding box center [371, 295] width 135 height 27
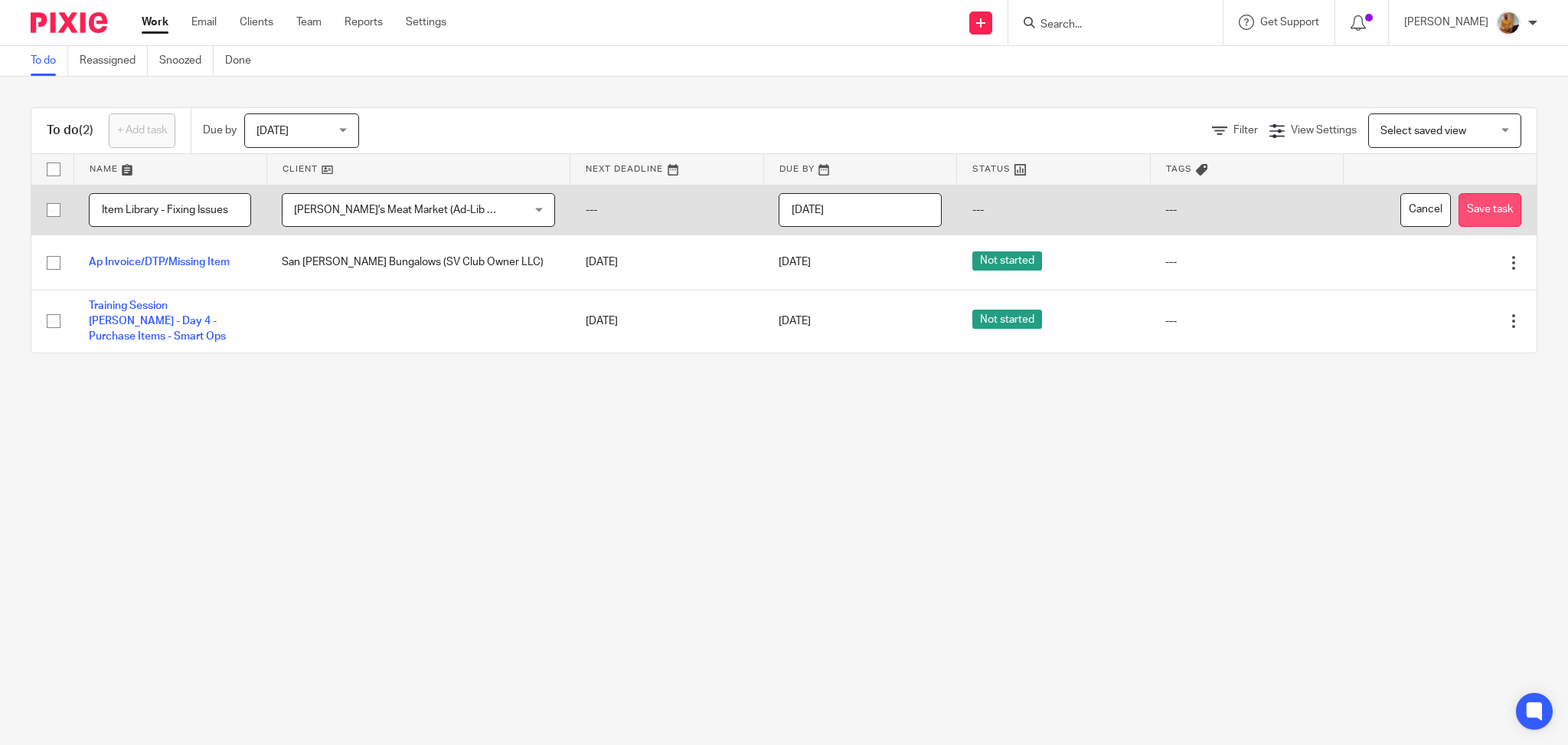
click at [1459, 212] on button "Save task" at bounding box center [1490, 210] width 62 height 35
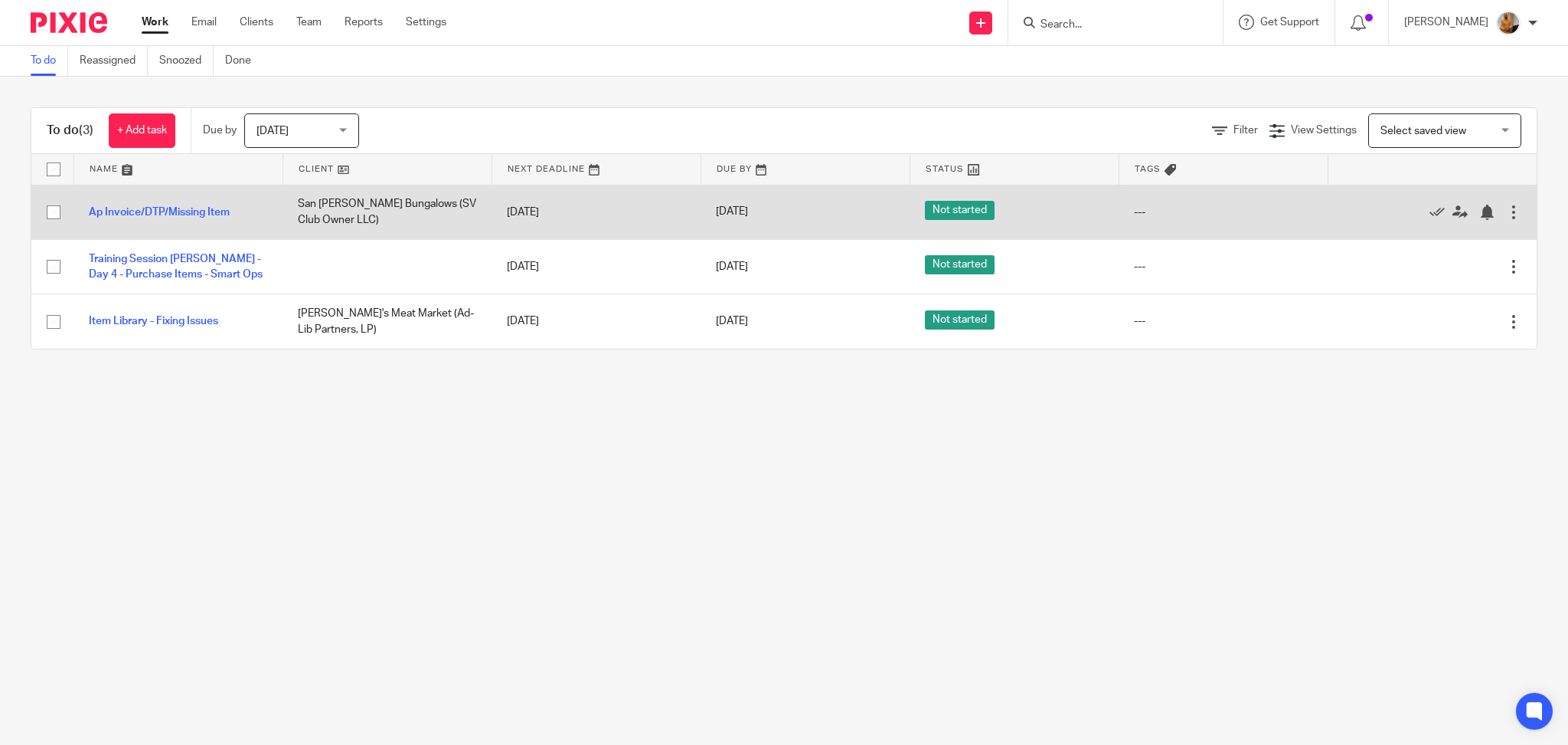
click at [149, 139] on link "+ Add task" at bounding box center [142, 131] width 67 height 35
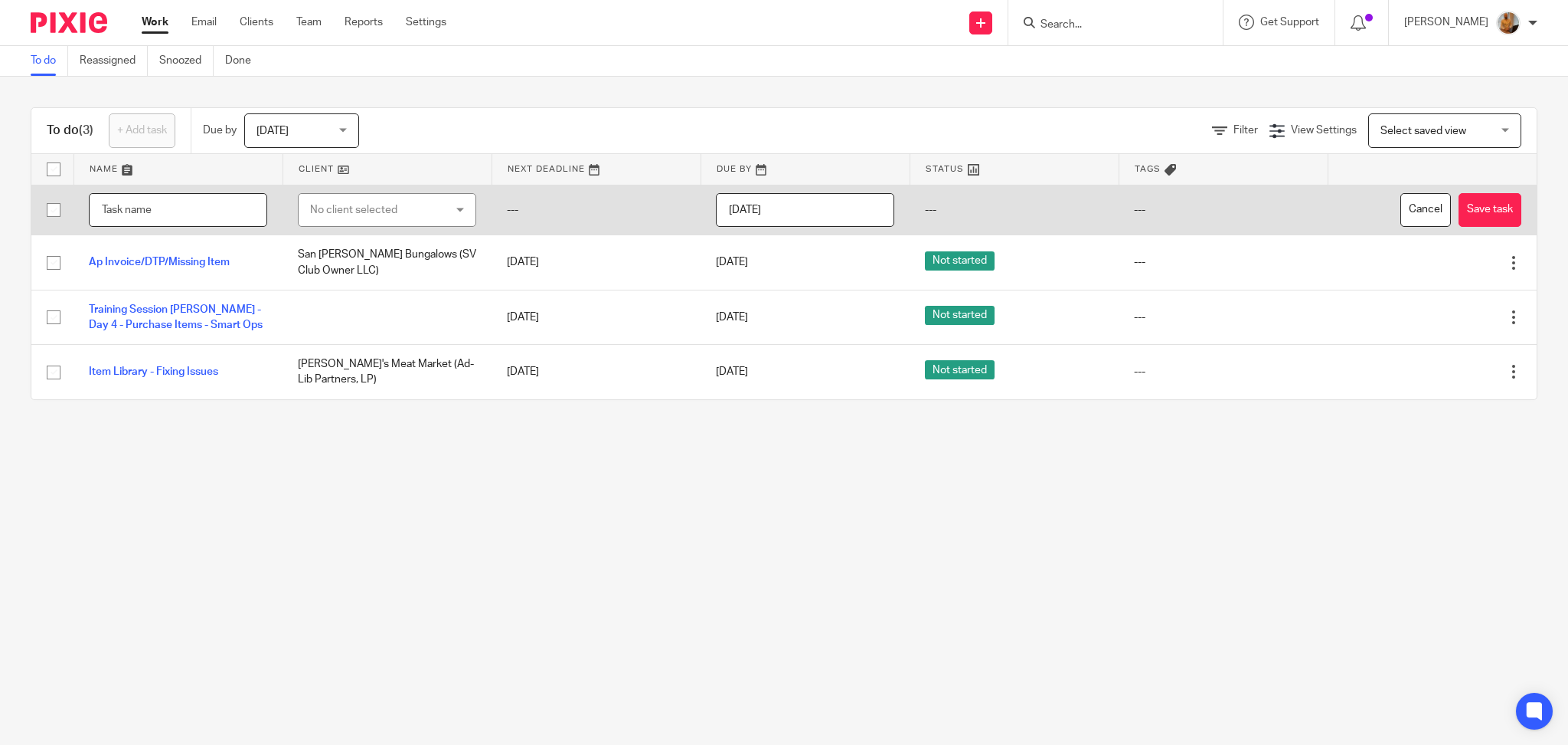
click at [165, 221] on input "text" at bounding box center [178, 210] width 179 height 35
type input "Call with Sina - GL Account Issues"
click at [1473, 214] on button "Save task" at bounding box center [1490, 210] width 62 height 35
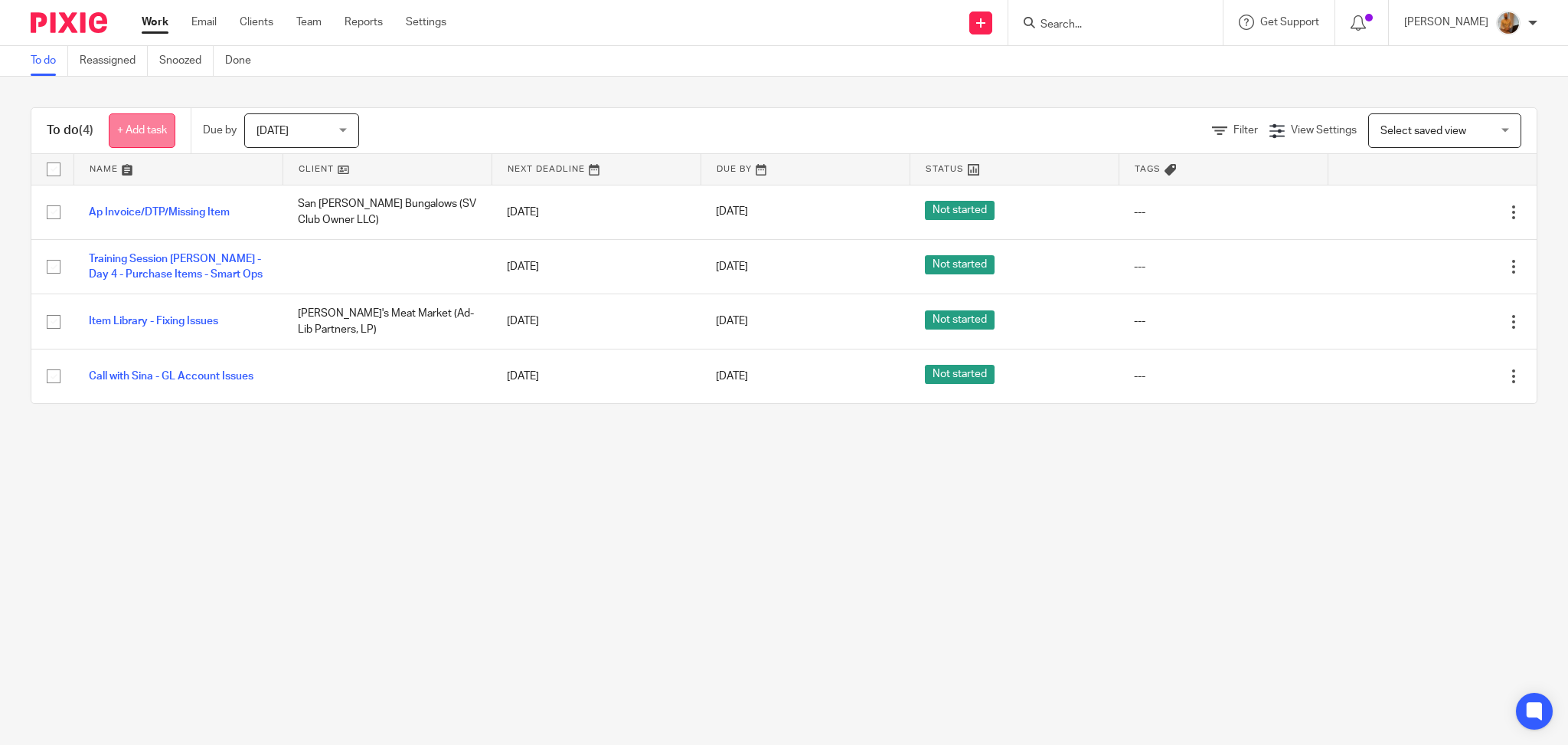
click at [136, 128] on link "+ Add task" at bounding box center [142, 131] width 67 height 35
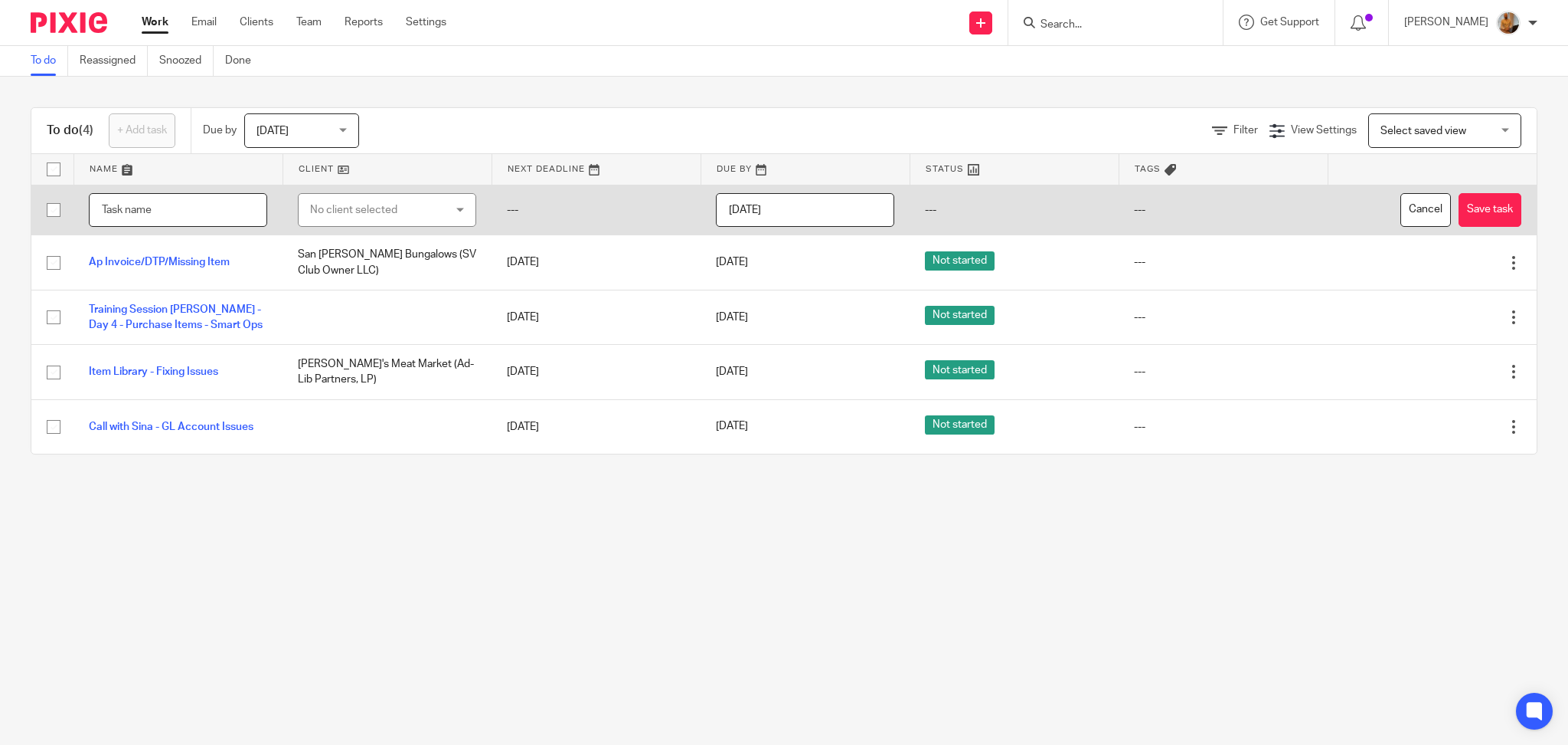
click at [151, 204] on input "text" at bounding box center [178, 210] width 179 height 35
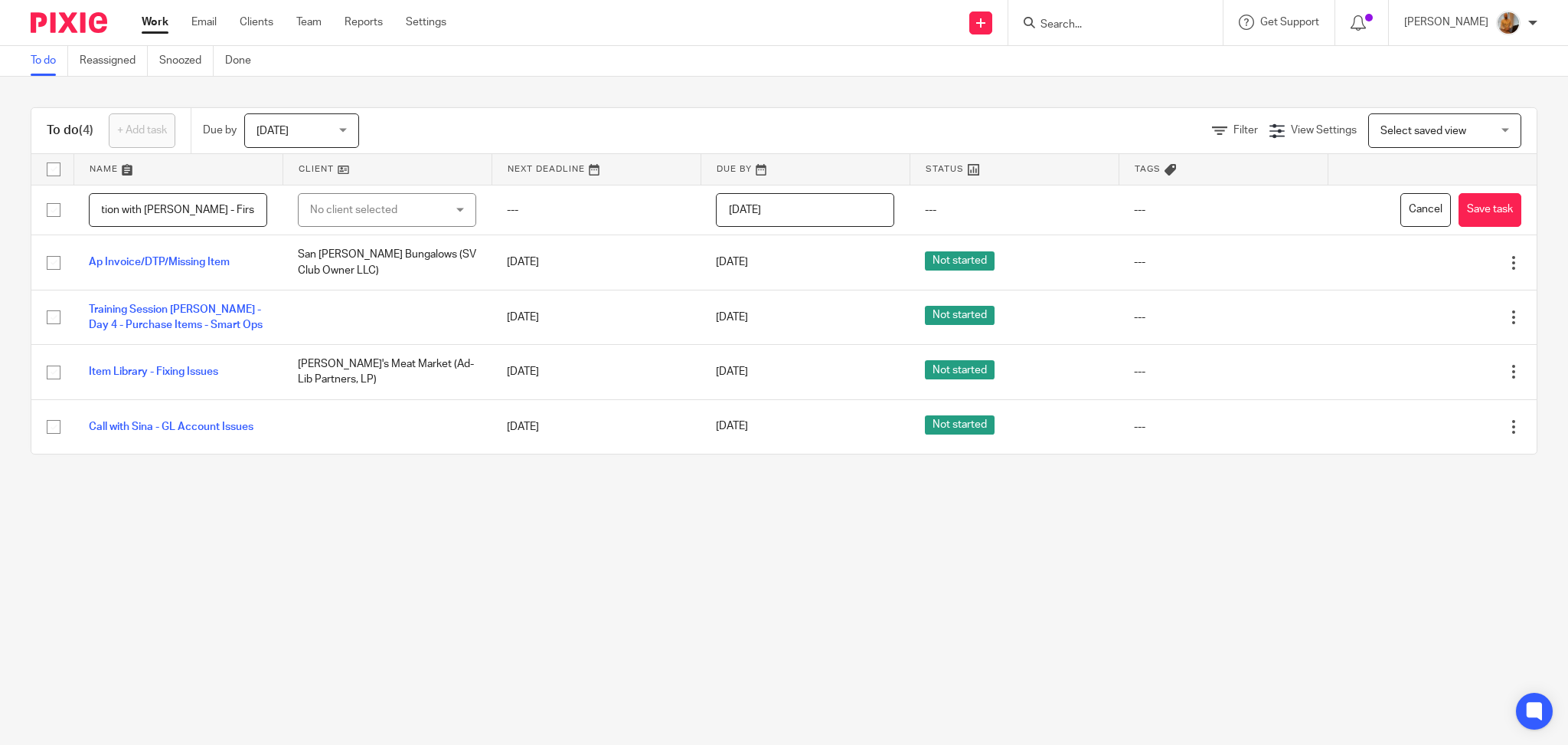
scroll to position [0, 185]
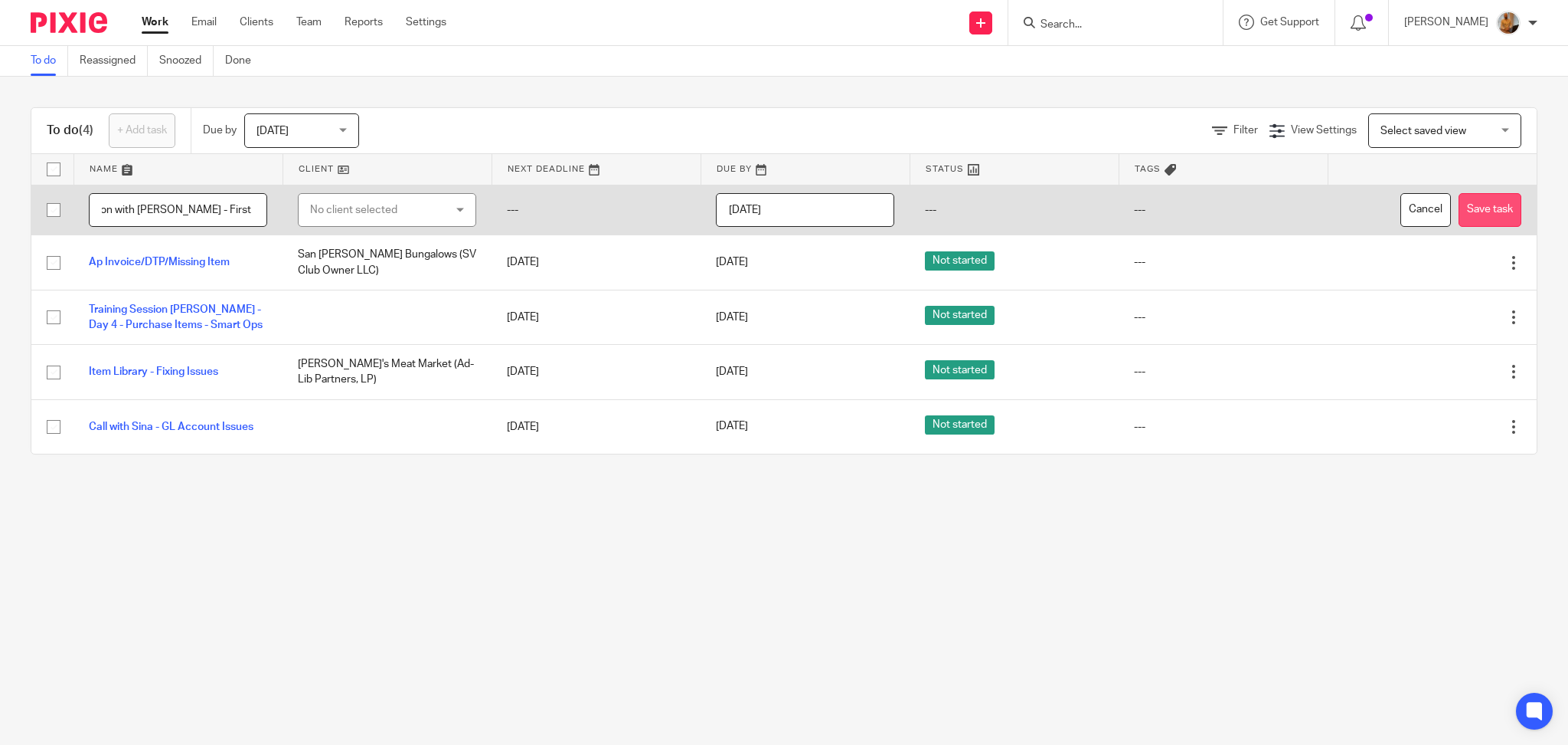
type input "CFO Packages - Two Eggs - Confirmation with [PERSON_NAME] - First Package"
click at [1480, 211] on button "Save task" at bounding box center [1490, 210] width 62 height 35
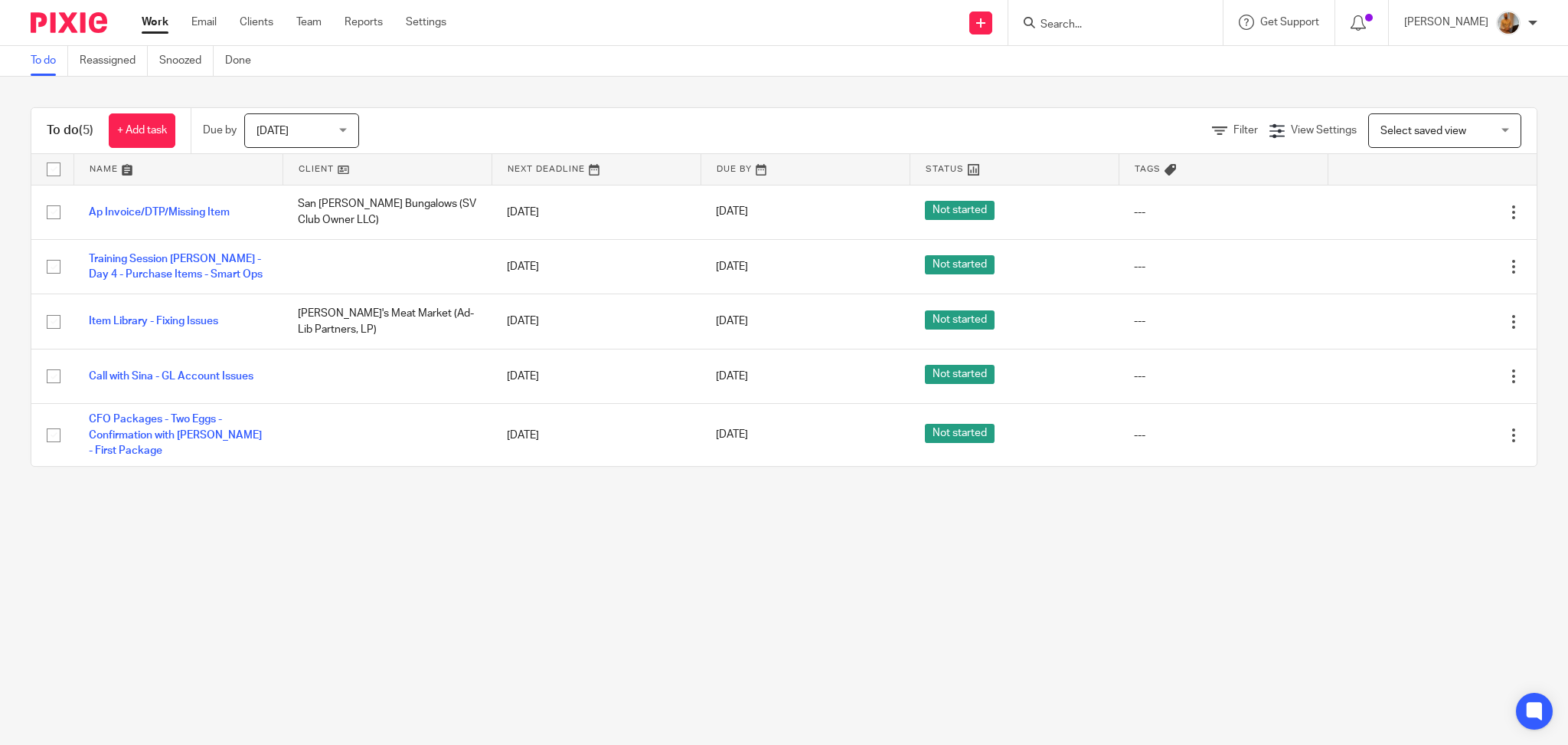
click at [851, 576] on main "To do Reassigned Snoozed Done To do (5) + Add task Due by Today Today Today Tom…" at bounding box center [784, 372] width 1568 height 745
